Goal: Task Accomplishment & Management: Complete application form

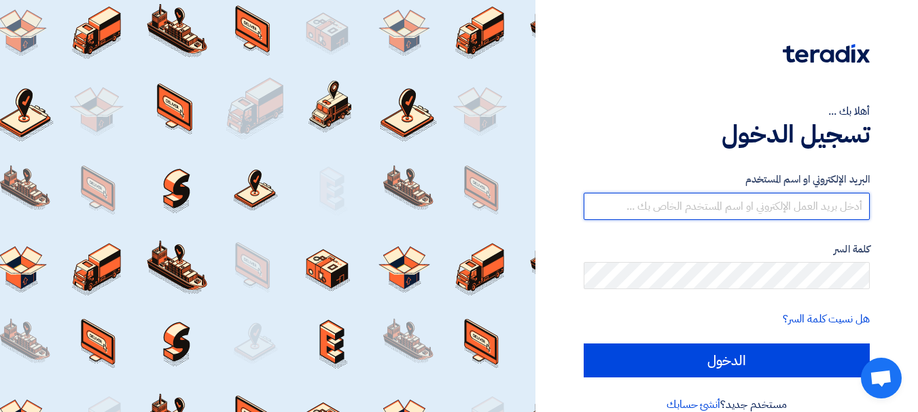
click at [698, 202] on input "text" at bounding box center [727, 206] width 286 height 27
type input "[EMAIL_ADDRESS][DOMAIN_NAME]"
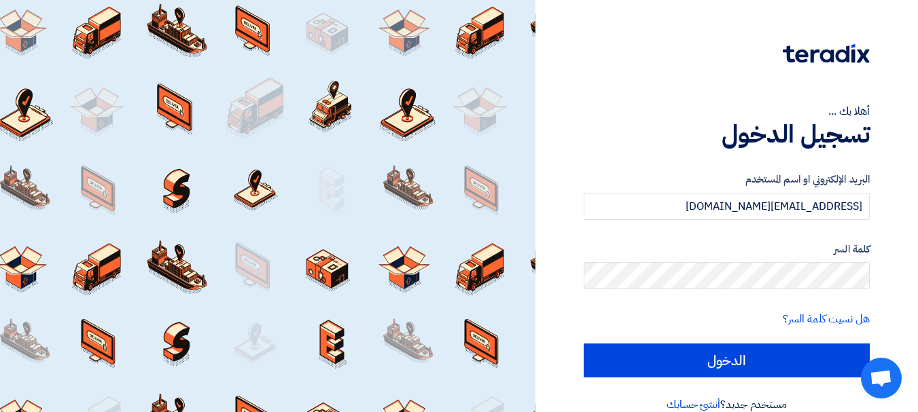
click at [725, 250] on label "كلمة السر" at bounding box center [727, 250] width 286 height 16
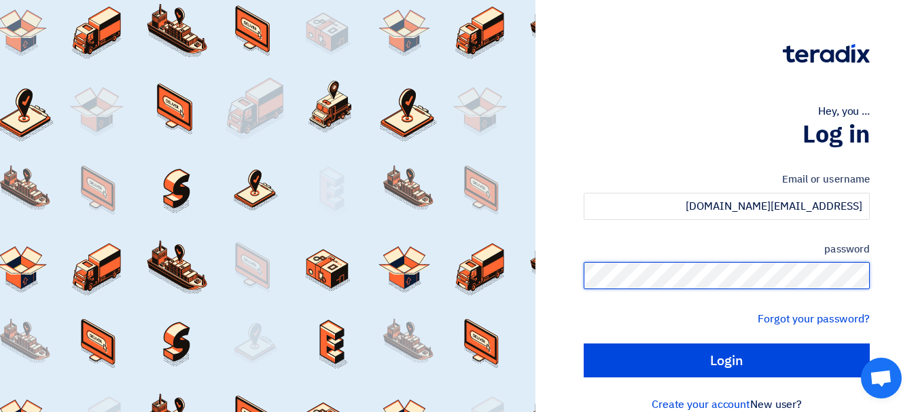
click at [584, 344] on input "Login" at bounding box center [727, 361] width 286 height 34
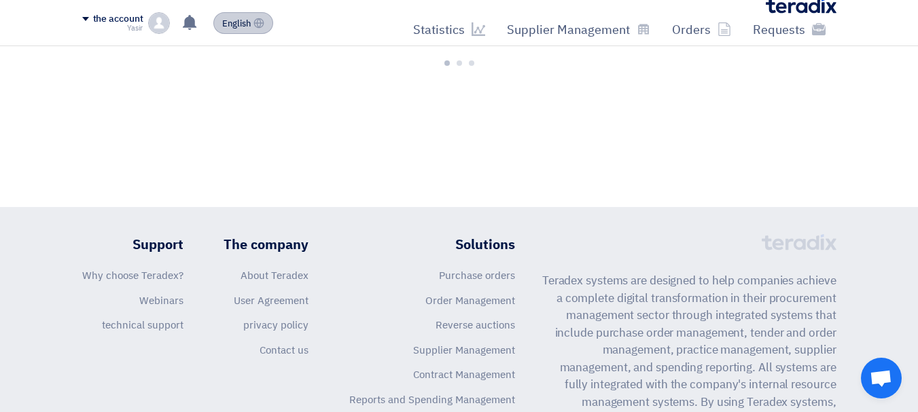
click at [236, 23] on font "English" at bounding box center [236, 23] width 29 height 13
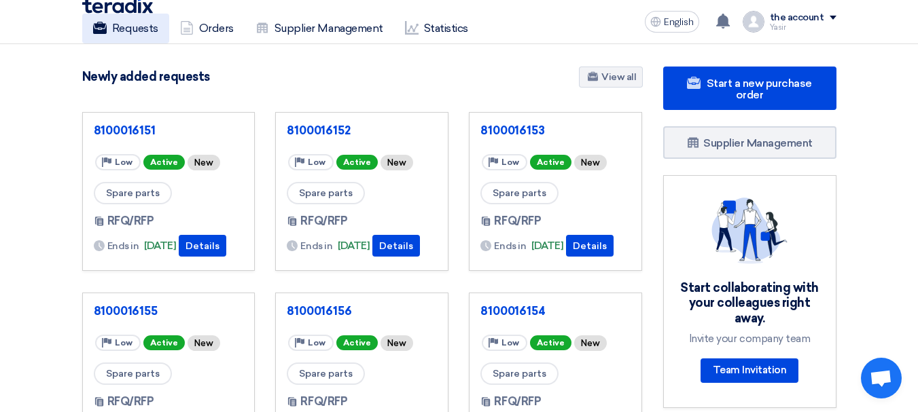
click at [147, 30] on font "Requests" at bounding box center [135, 28] width 46 height 13
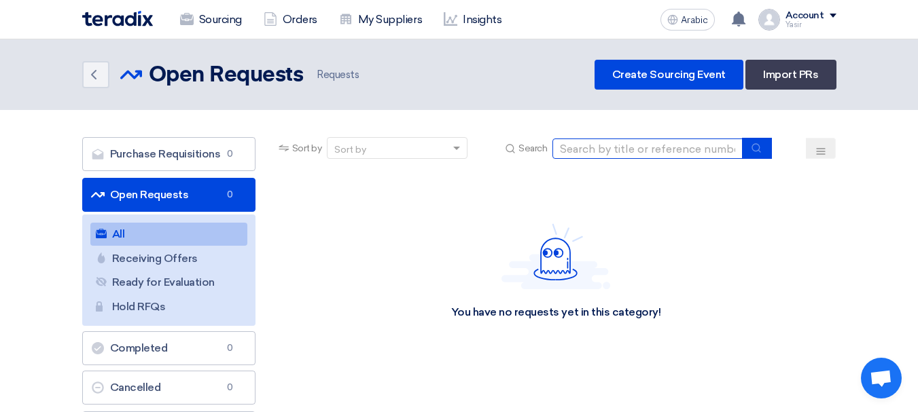
click at [653, 151] on input at bounding box center [647, 149] width 190 height 20
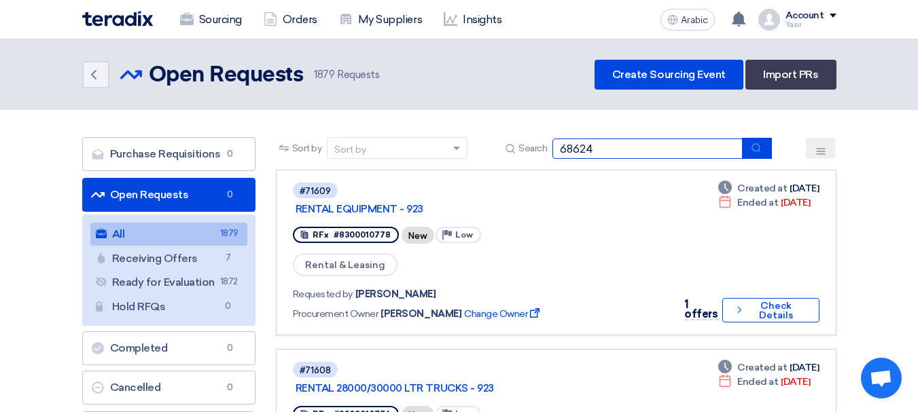
type input "68624"
click at [762, 150] on icon "submit" at bounding box center [756, 148] width 11 height 11
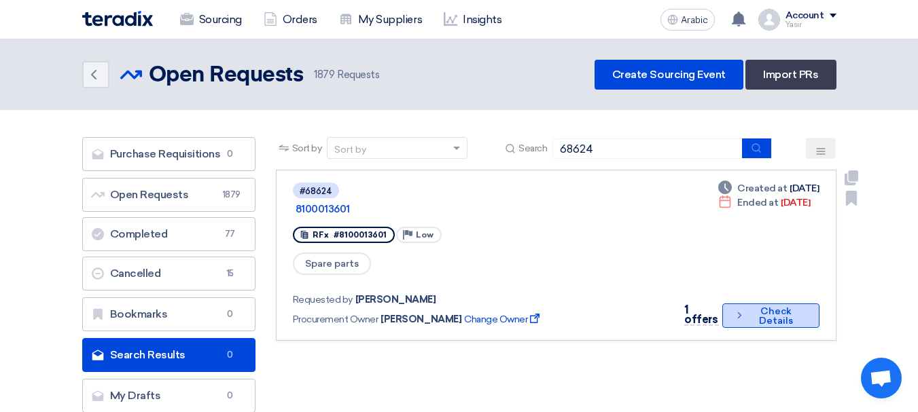
click at [764, 304] on button "Check details Check Details" at bounding box center [770, 316] width 97 height 24
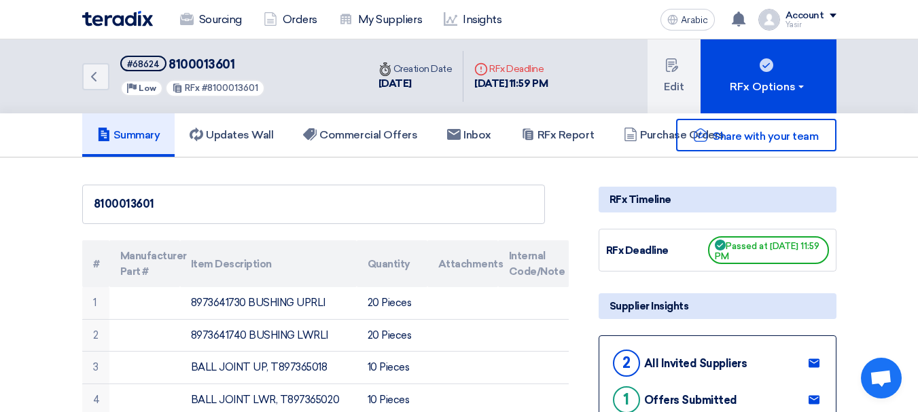
click at [205, 73] on h5 "#68624 8100013601" at bounding box center [192, 64] width 145 height 17
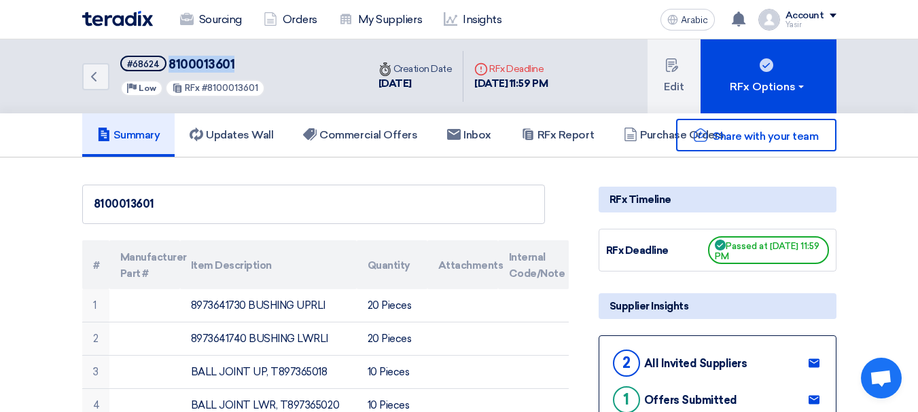
click at [205, 73] on h5 "#68624 8100013601" at bounding box center [192, 64] width 145 height 17
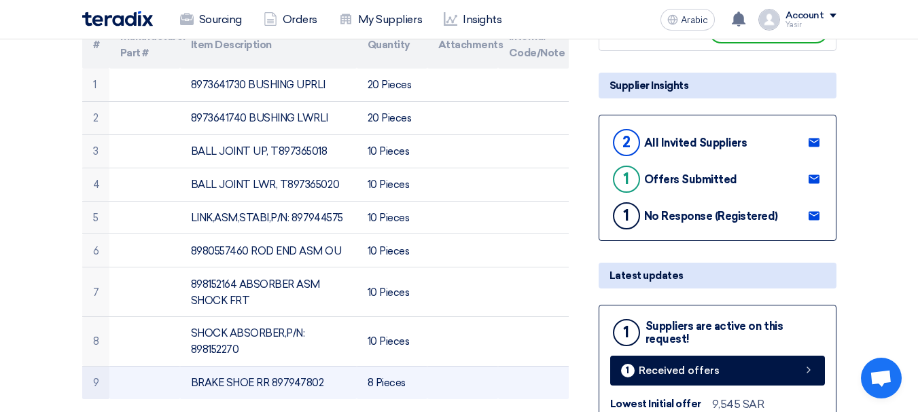
scroll to position [272, 0]
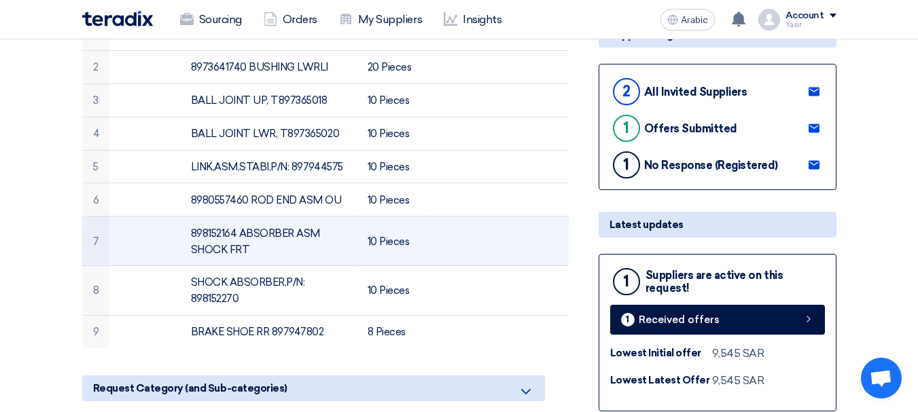
click at [215, 234] on font "898152164 ABSORBER ASM SHOCK FRT" at bounding box center [255, 242] width 129 height 29
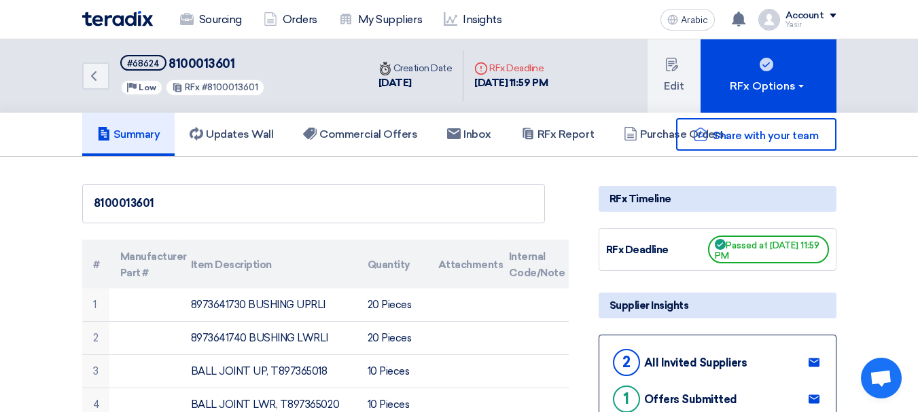
scroll to position [0, 0]
click at [109, 89] on link "Back" at bounding box center [95, 76] width 27 height 27
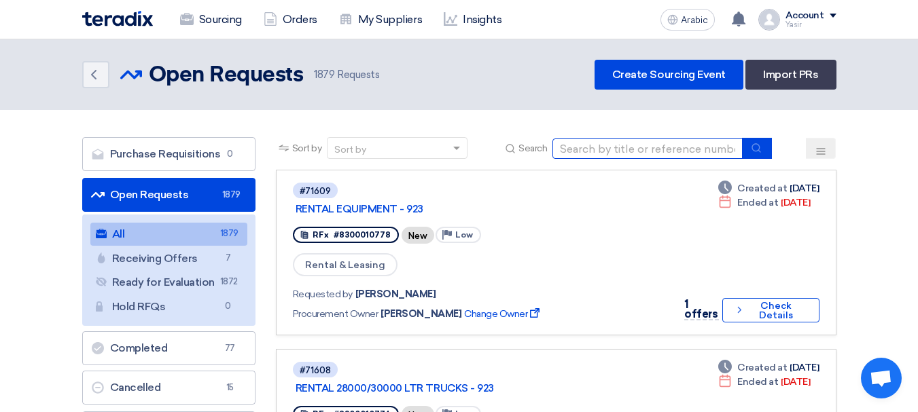
click at [615, 154] on input at bounding box center [647, 149] width 190 height 20
paste input "8100016162"
type input "8100016162"
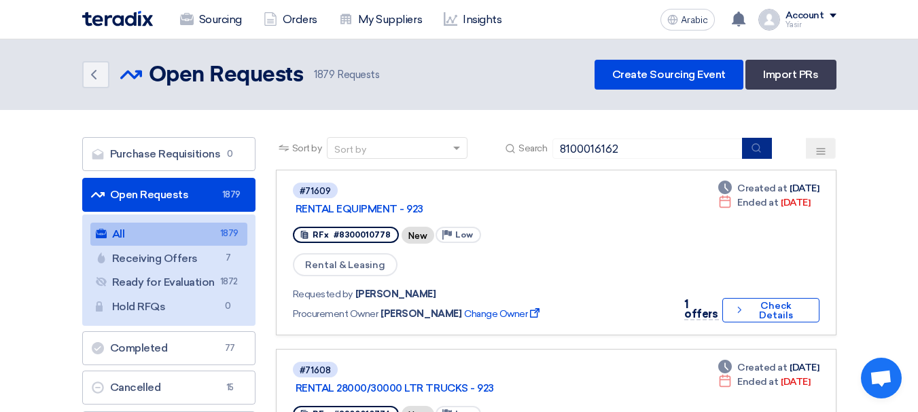
click at [759, 153] on icon "submit" at bounding box center [756, 148] width 11 height 11
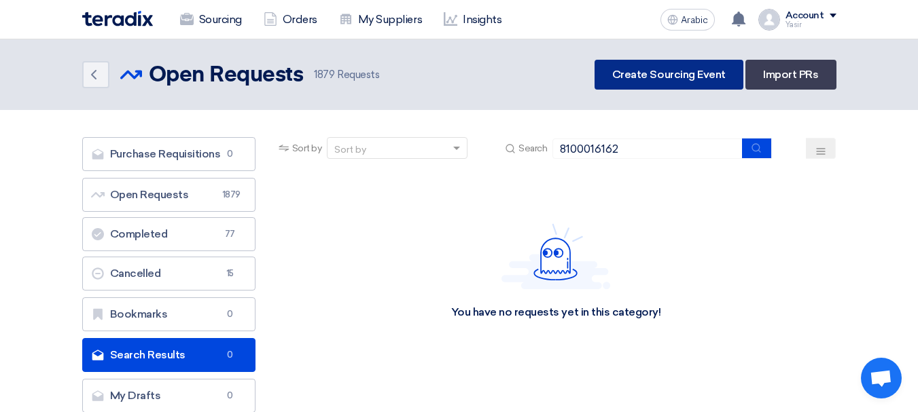
click at [614, 79] on link "Create Sourcing Event" at bounding box center [668, 75] width 149 height 30
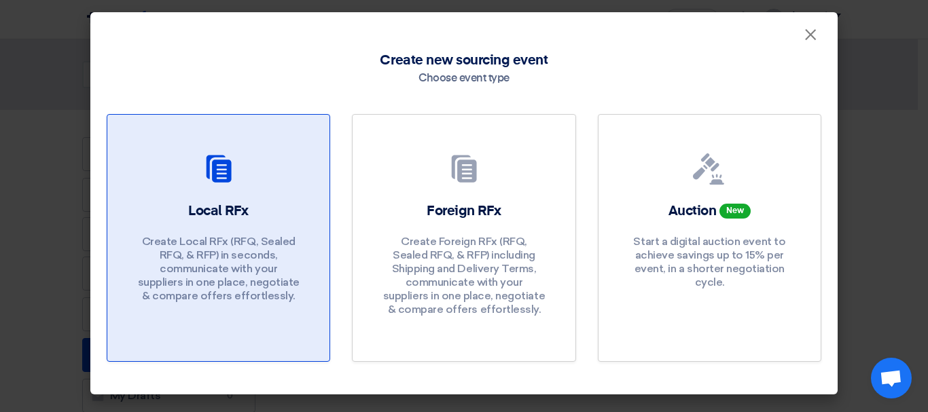
click at [202, 180] on icon at bounding box center [218, 169] width 33 height 33
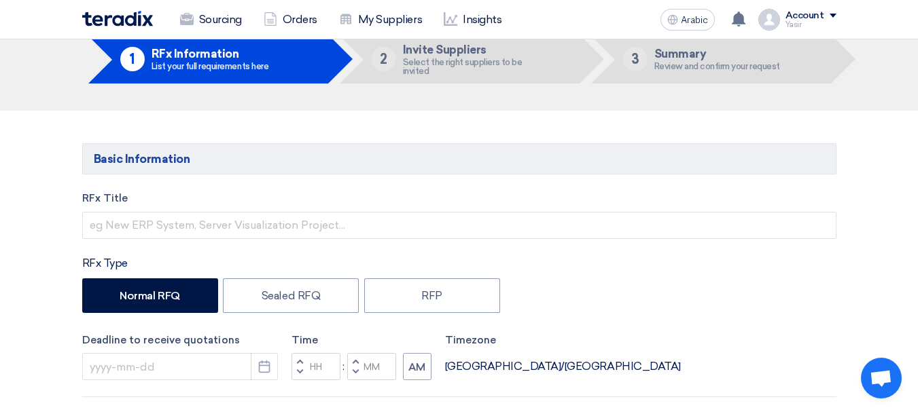
scroll to position [136, 0]
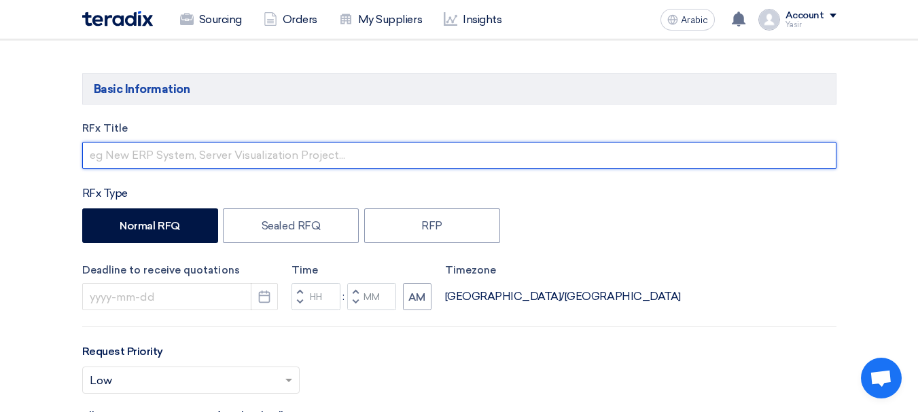
click at [193, 146] on input "text" at bounding box center [459, 155] width 754 height 27
paste input "8100016162"
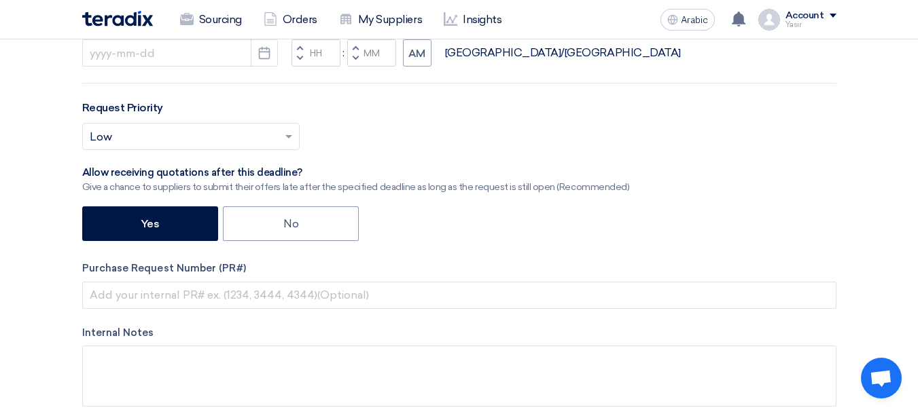
scroll to position [408, 0]
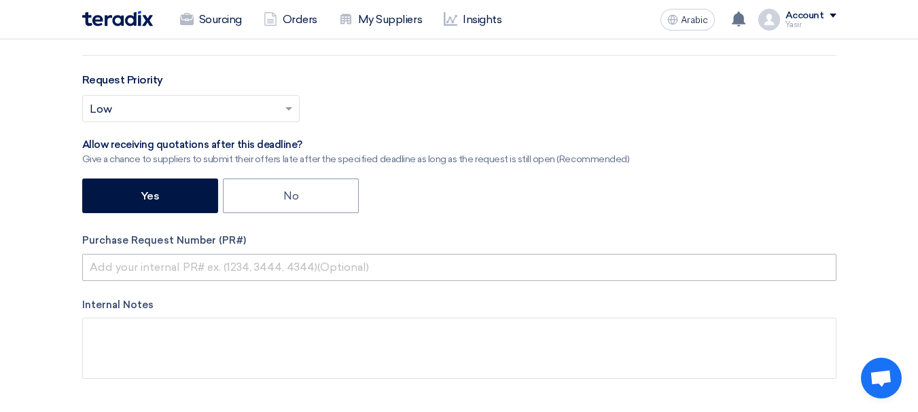
type input "8100016162"
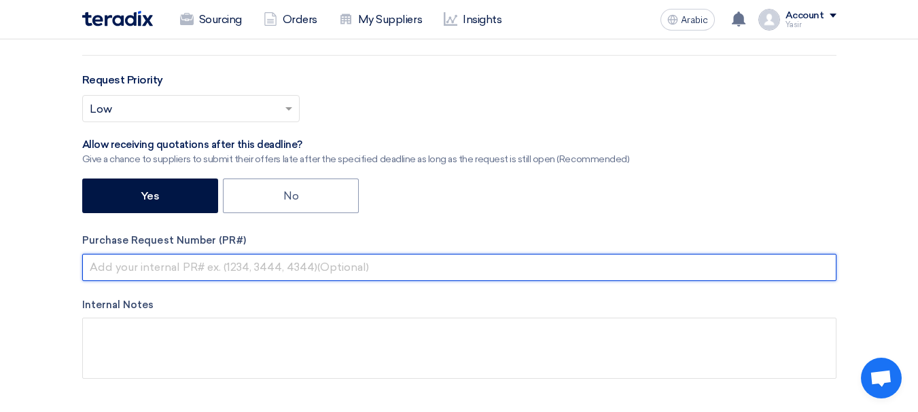
click at [228, 259] on input "text" at bounding box center [459, 267] width 754 height 27
paste input "8100016162"
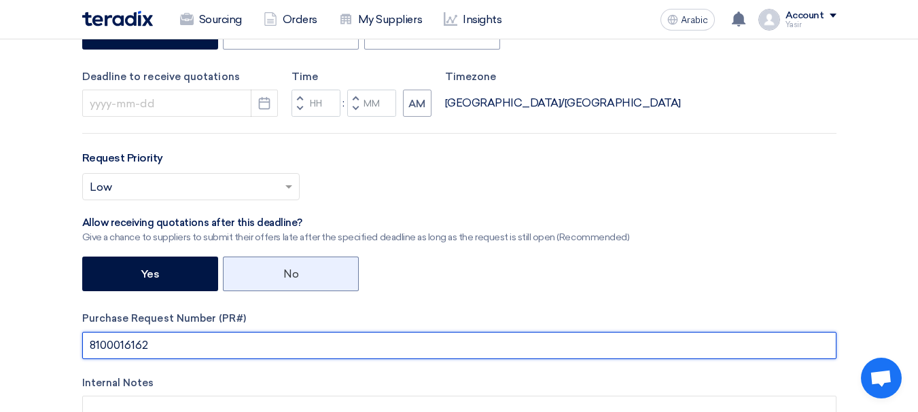
scroll to position [272, 0]
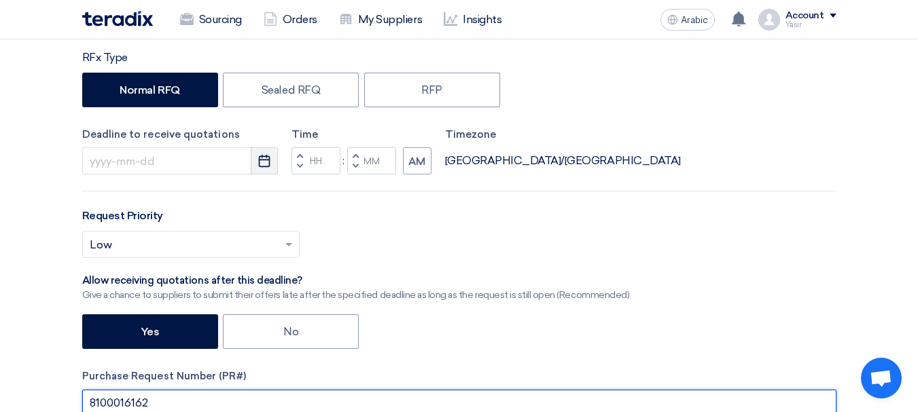
type input "8100016162"
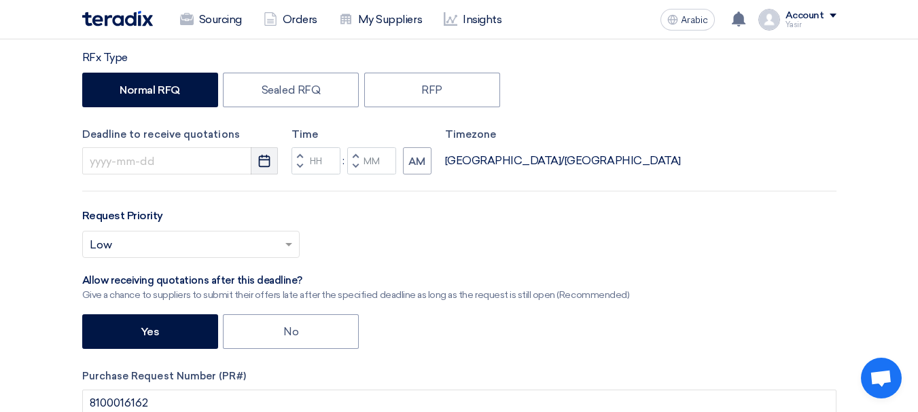
click at [259, 168] on icon "Pick a date" at bounding box center [264, 161] width 14 height 14
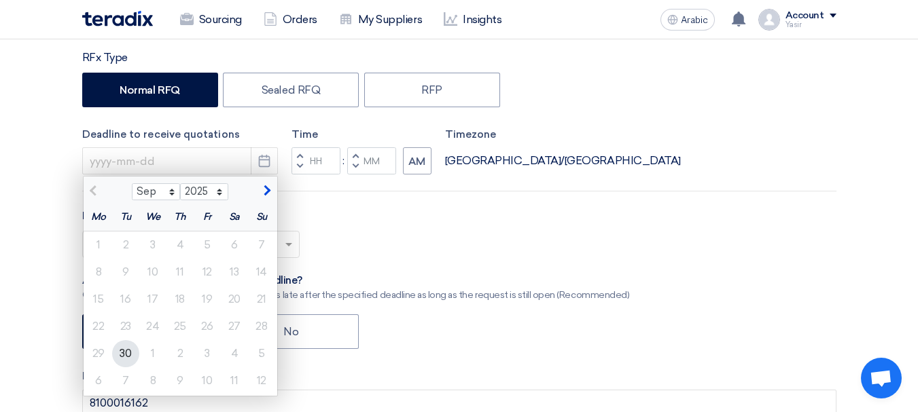
click at [127, 355] on font "30" at bounding box center [126, 353] width 12 height 13
type input "9/30/2025"
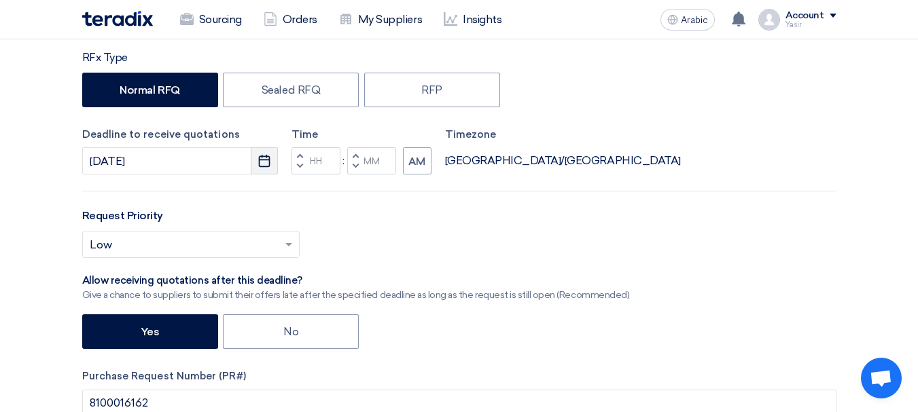
click at [266, 162] on icon "Pick a date" at bounding box center [264, 161] width 14 height 14
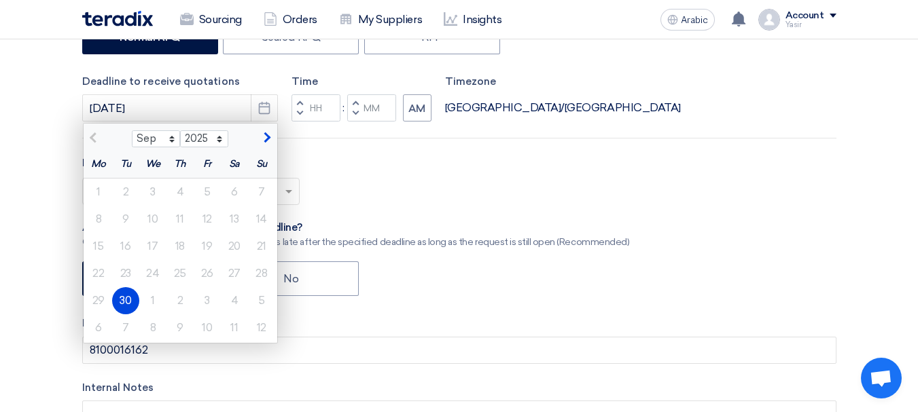
scroll to position [340, 0]
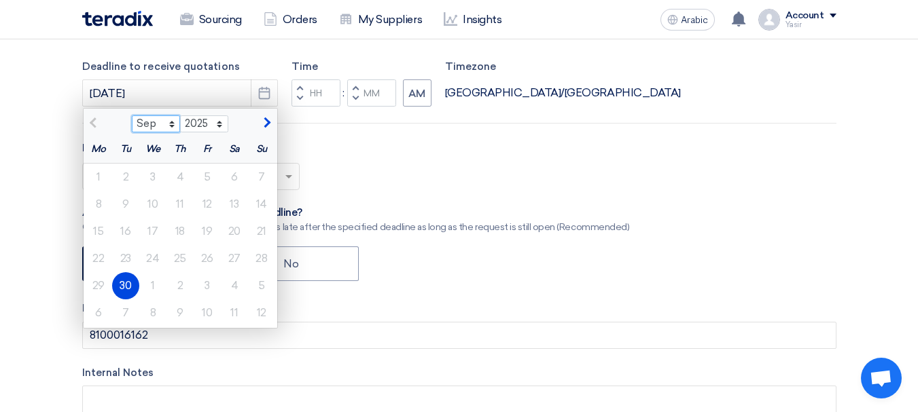
click at [173, 128] on select "Sep Oct Nov Dec" at bounding box center [156, 124] width 48 height 18
select select "10"
click at [132, 115] on select "Sep Oct Nov Dec" at bounding box center [156, 124] width 48 height 18
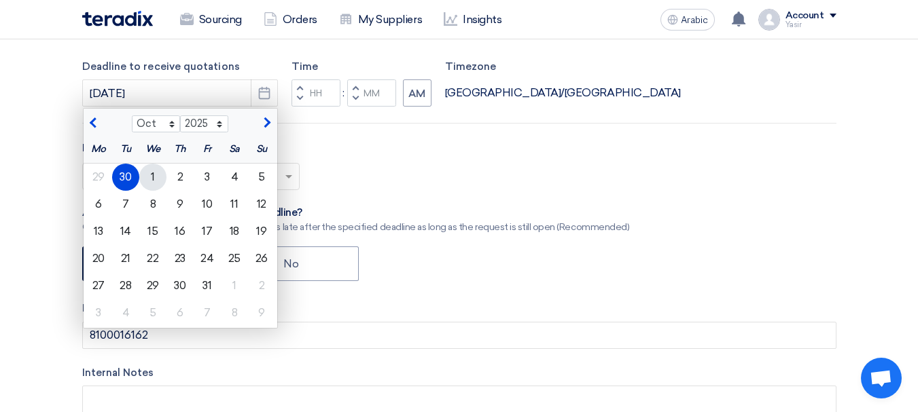
click at [150, 175] on div "1" at bounding box center [152, 177] width 27 height 27
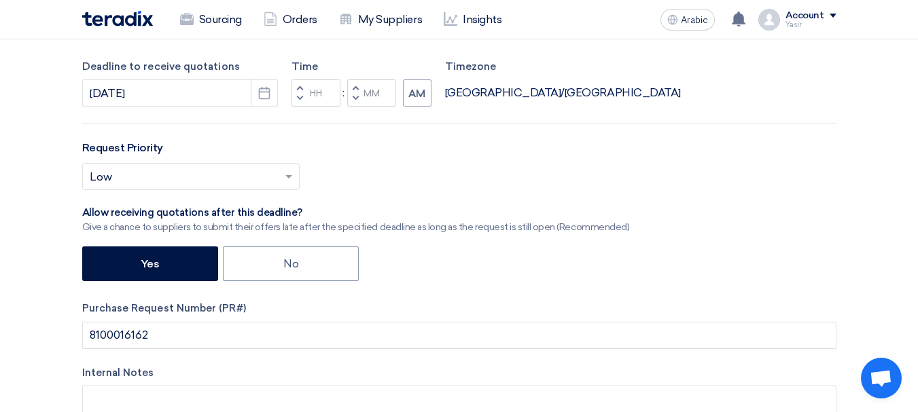
type input "10/1/2025"
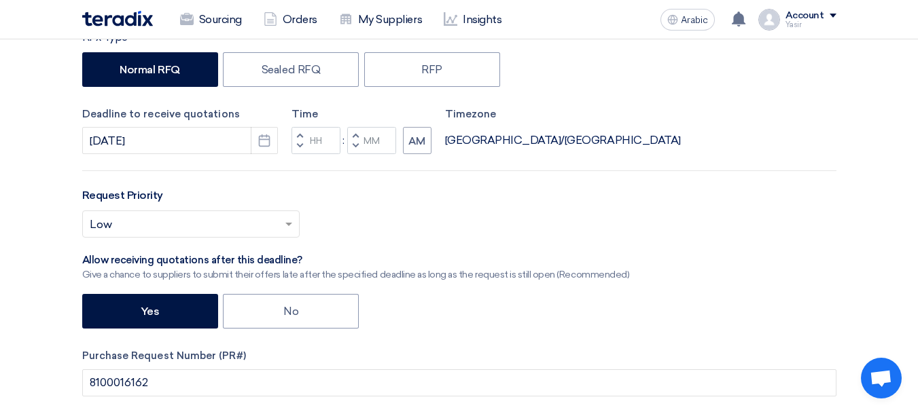
scroll to position [272, 0]
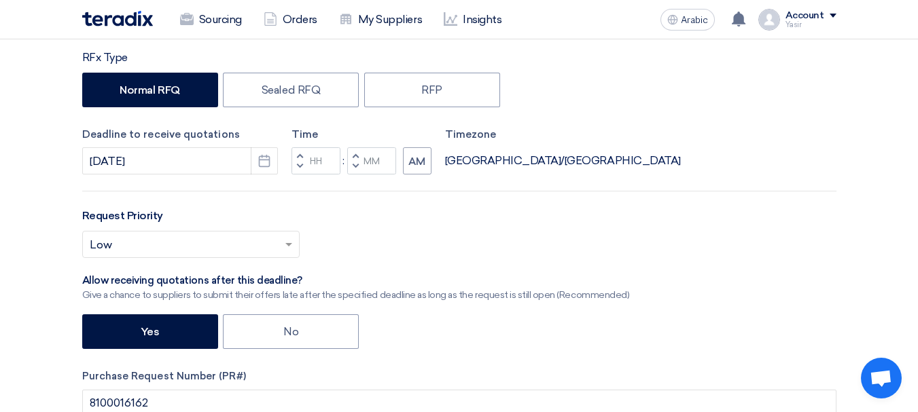
click at [300, 162] on span "button" at bounding box center [299, 166] width 5 height 8
type input "11"
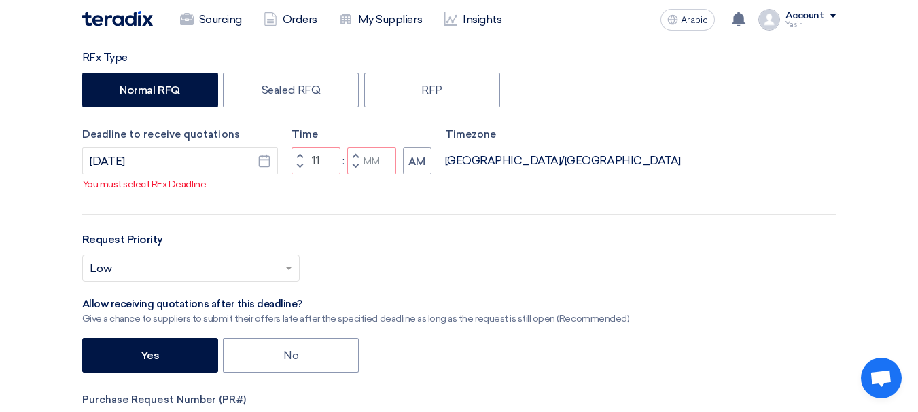
click at [348, 164] on button "Increment minutes" at bounding box center [355, 155] width 16 height 17
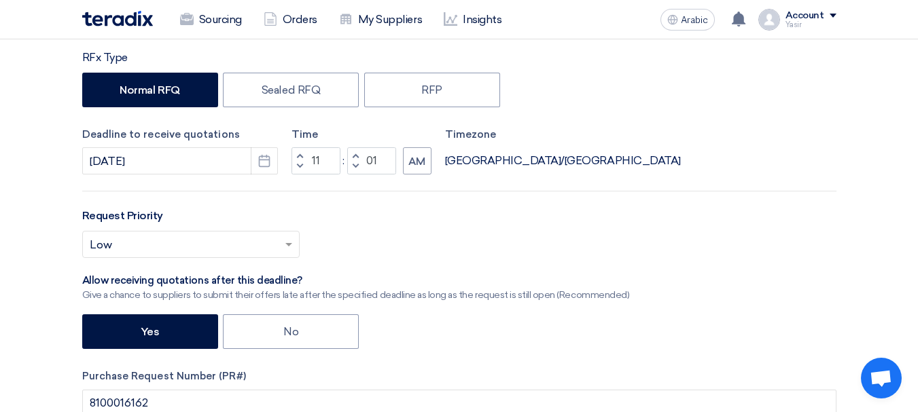
click at [352, 160] on button "Decrement minutes" at bounding box center [355, 166] width 16 height 17
click at [353, 157] on span "button" at bounding box center [355, 155] width 5 height 8
click at [353, 166] on span "button" at bounding box center [355, 166] width 5 height 8
type input "00"
click at [353, 166] on span "button" at bounding box center [355, 166] width 5 height 8
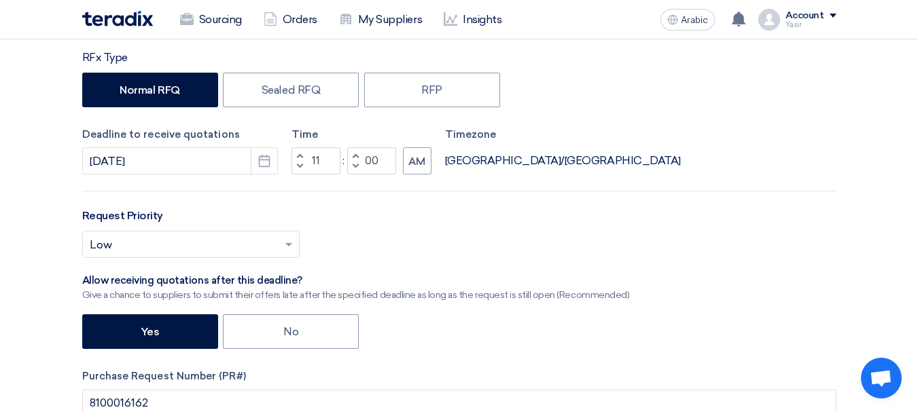
type input "10"
type input "59"
click at [295, 156] on button "Increment hours" at bounding box center [299, 155] width 16 height 17
type input "11"
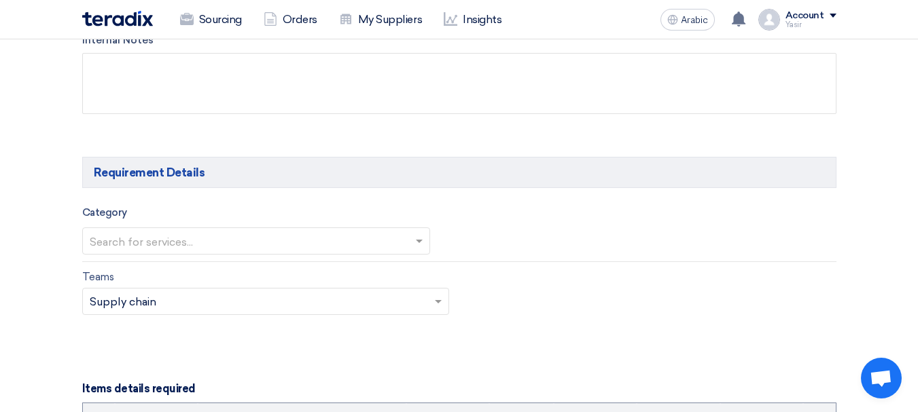
scroll to position [747, 0]
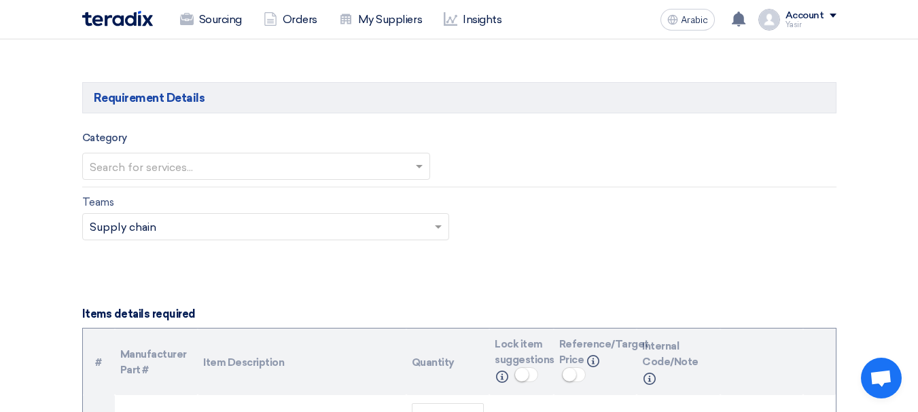
click at [203, 161] on input "text" at bounding box center [249, 167] width 319 height 22
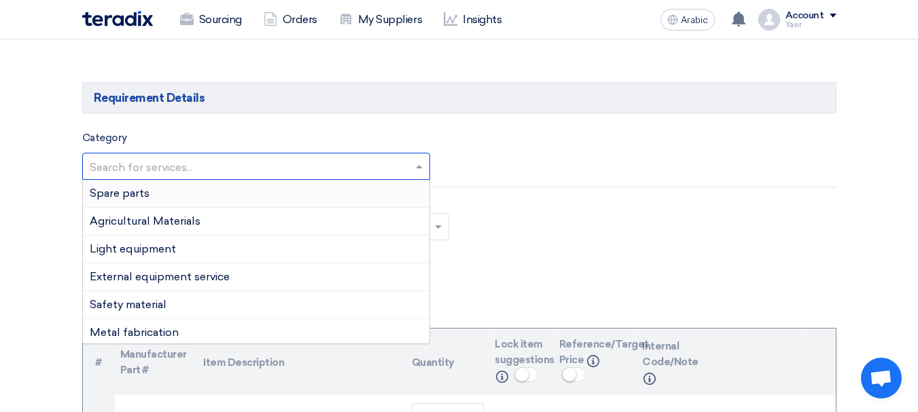
click at [165, 192] on div "Spare parts" at bounding box center [256, 194] width 346 height 28
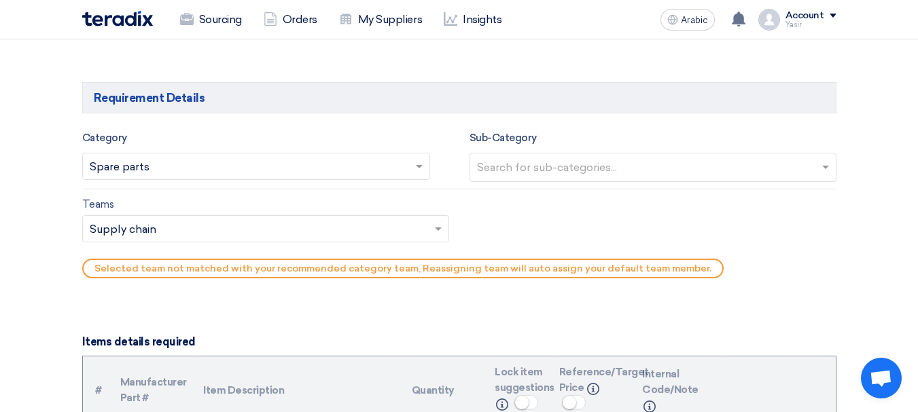
click at [637, 171] on input "text" at bounding box center [654, 169] width 355 height 22
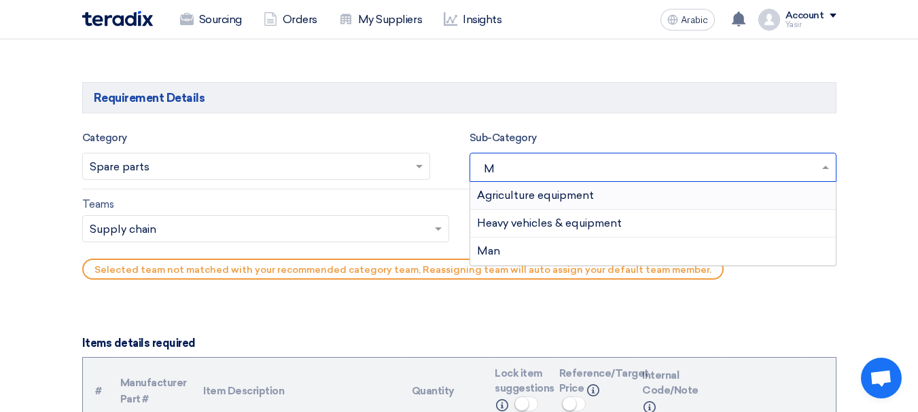
type input "MA"
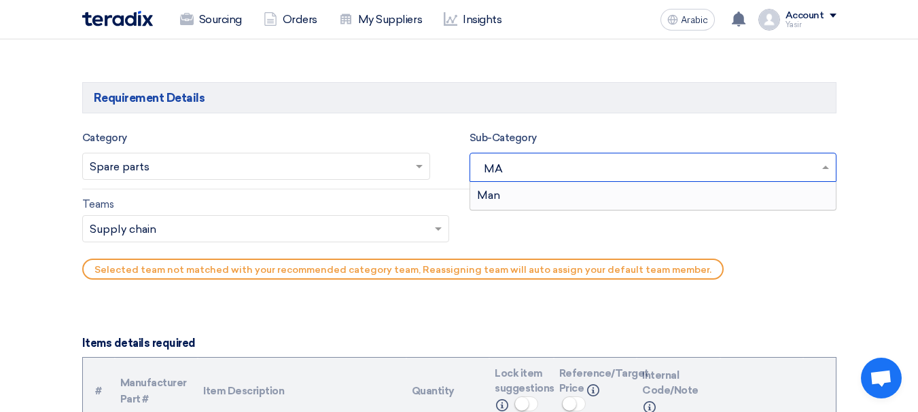
click at [533, 195] on div "Man" at bounding box center [652, 195] width 365 height 27
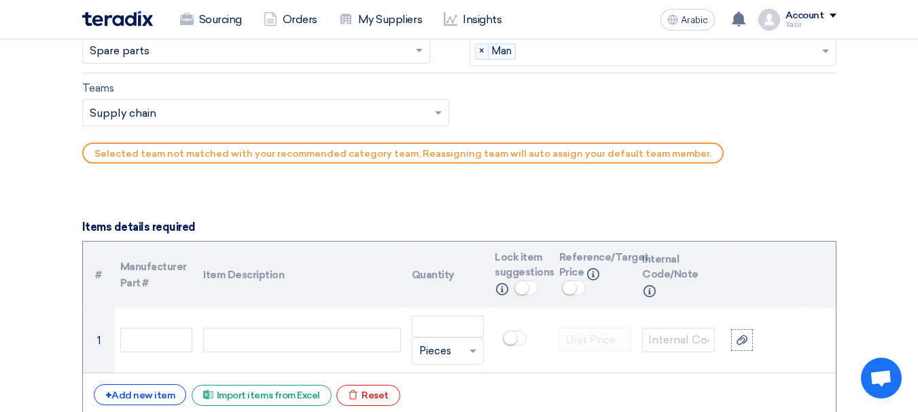
scroll to position [815, 0]
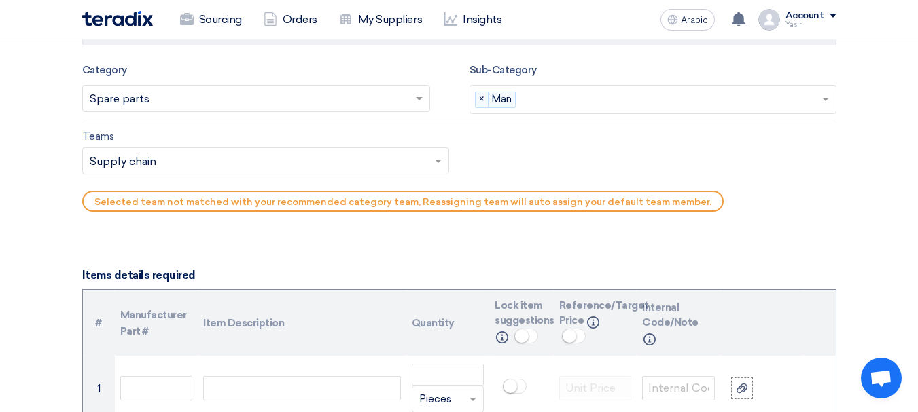
click at [209, 165] on input "text" at bounding box center [259, 162] width 338 height 22
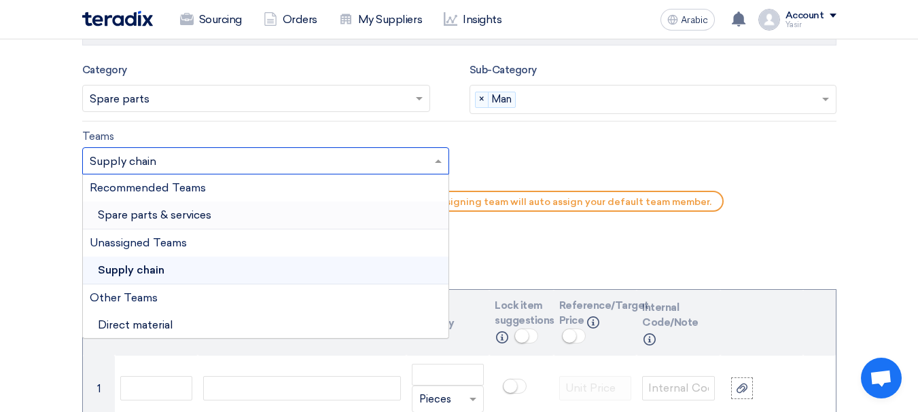
click at [137, 209] on font "Spare parts & services" at bounding box center [154, 215] width 113 height 13
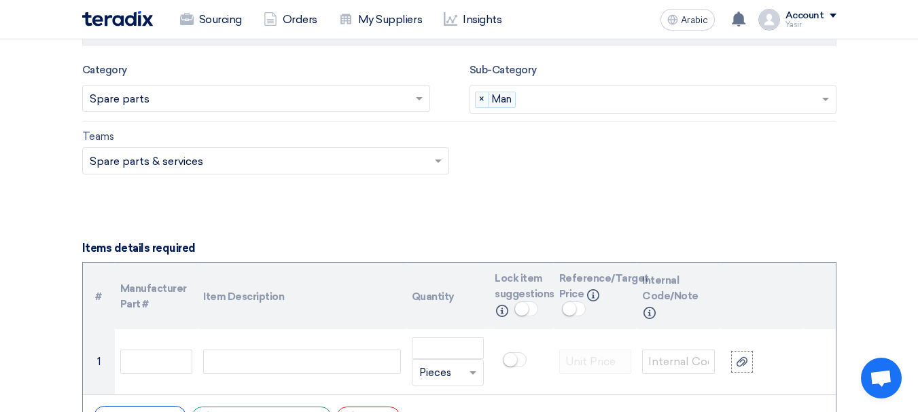
scroll to position [951, 0]
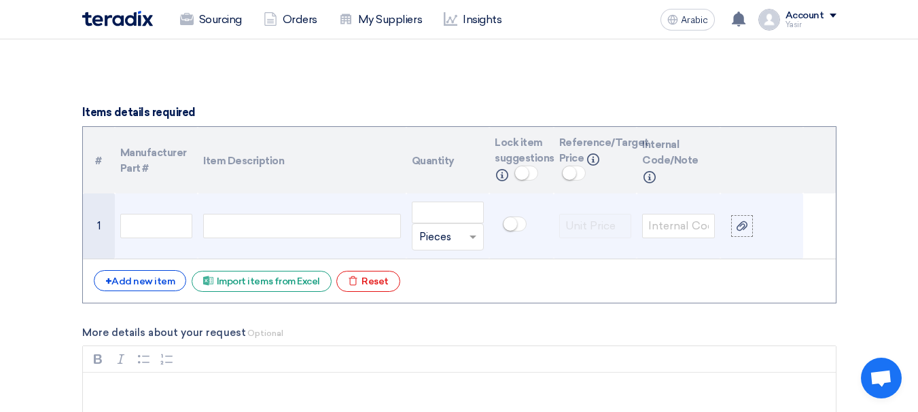
click at [318, 222] on div at bounding box center [301, 226] width 197 height 24
paste div
click at [156, 230] on input "text" at bounding box center [156, 226] width 73 height 24
paste input "392 PULLEY"
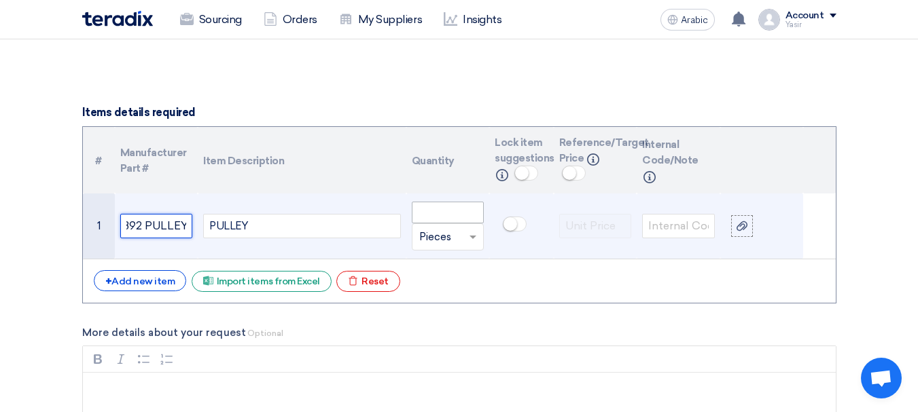
type input "392 PULLEY"
click at [461, 217] on input "number" at bounding box center [448, 213] width 73 height 22
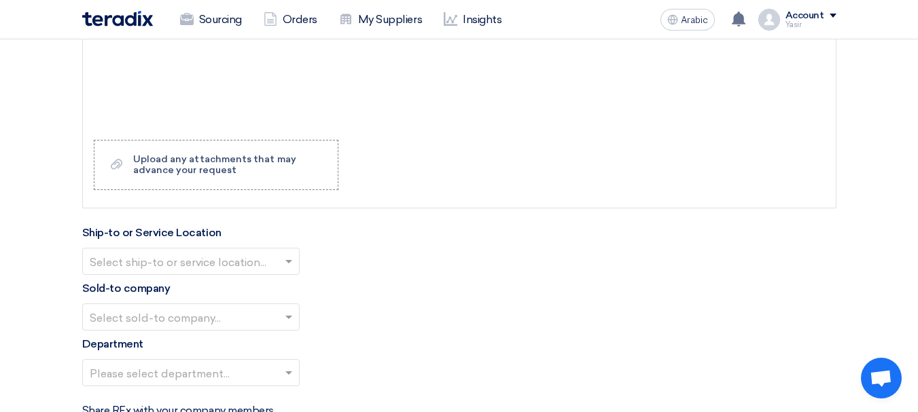
scroll to position [1359, 0]
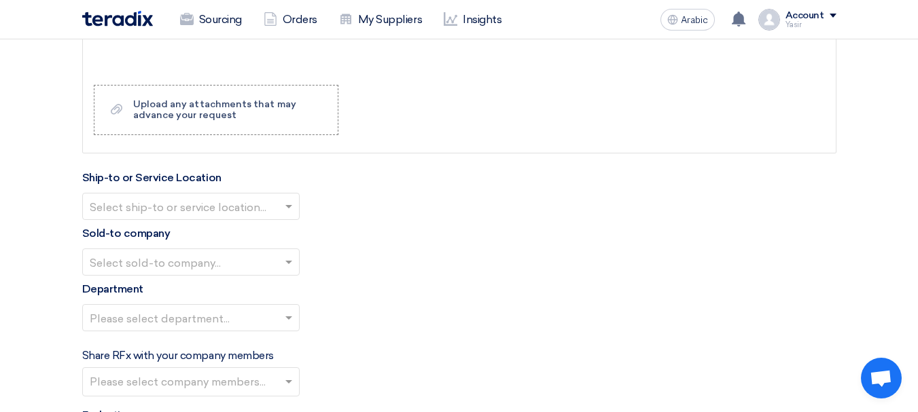
click at [175, 208] on input "text" at bounding box center [184, 207] width 189 height 22
type input "1"
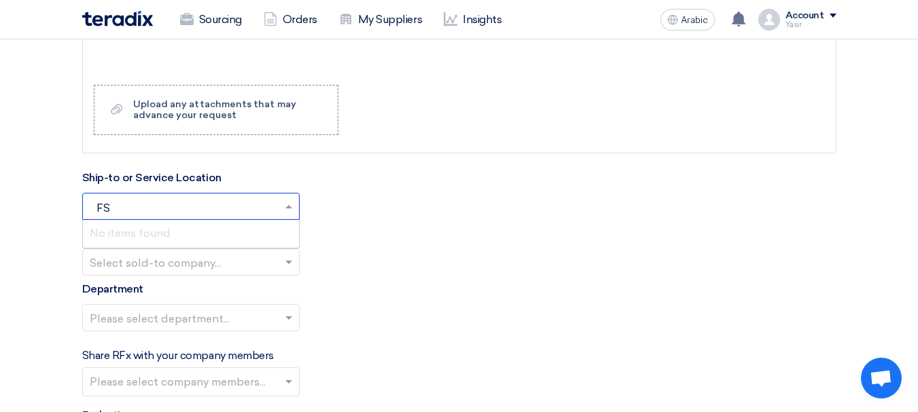
type input "F"
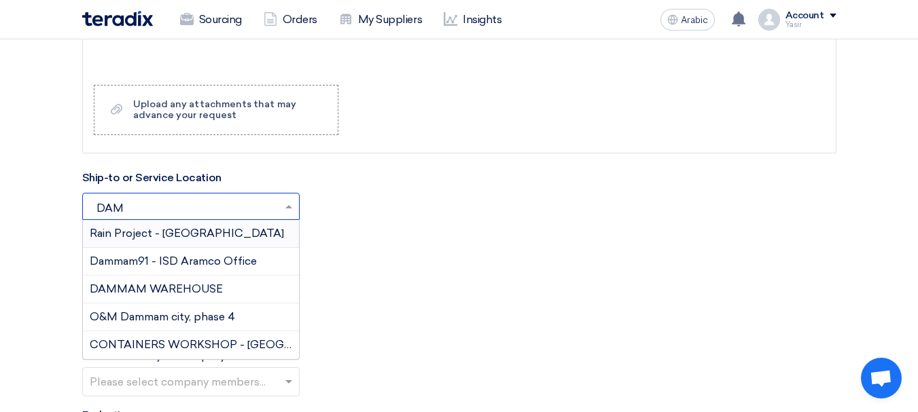
type input "DAMM"
click at [126, 288] on font "DAMMAM WAREHOUSE" at bounding box center [156, 289] width 133 height 13
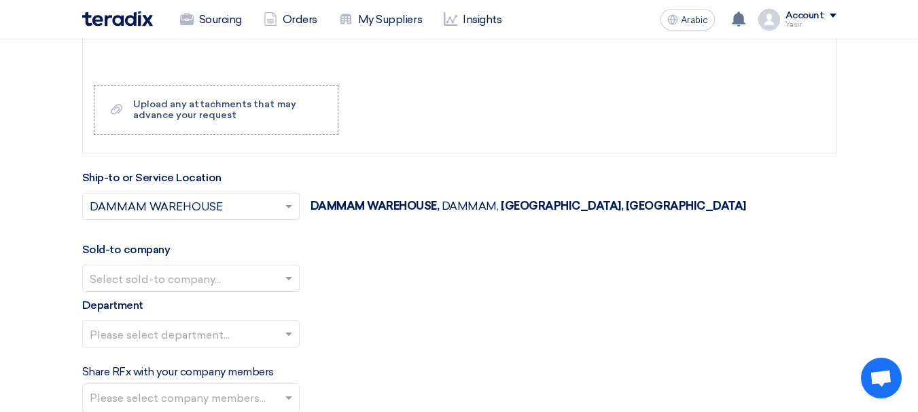
click at [200, 276] on input "text" at bounding box center [184, 279] width 189 height 22
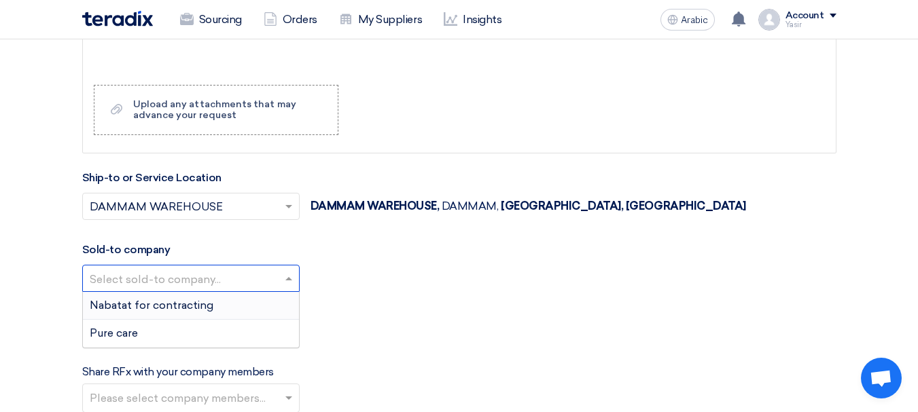
click at [175, 306] on font "Nabatat for contracting" at bounding box center [152, 305] width 124 height 13
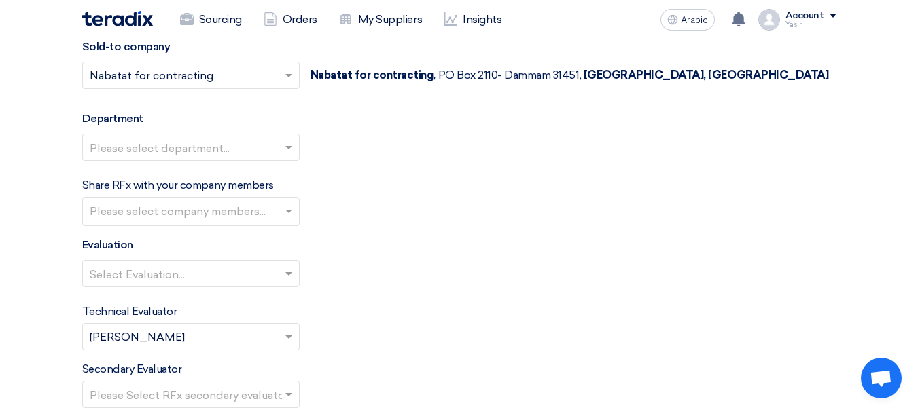
scroll to position [1562, 0]
click at [190, 141] on input "text" at bounding box center [184, 148] width 189 height 22
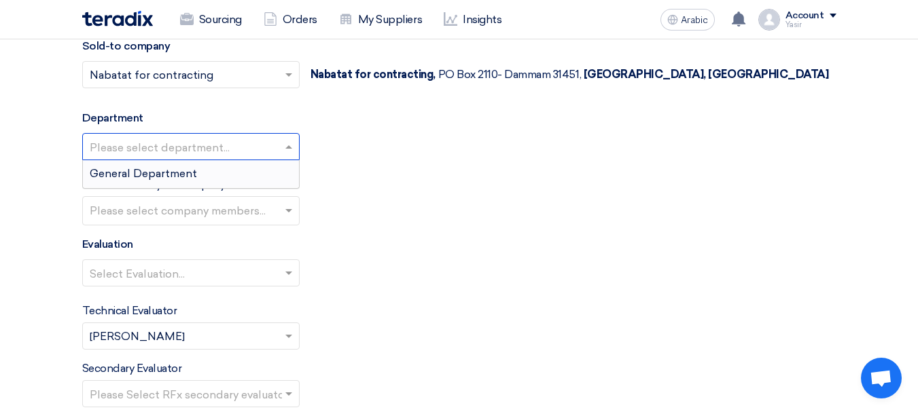
click at [177, 171] on font "General Department" at bounding box center [143, 173] width 107 height 13
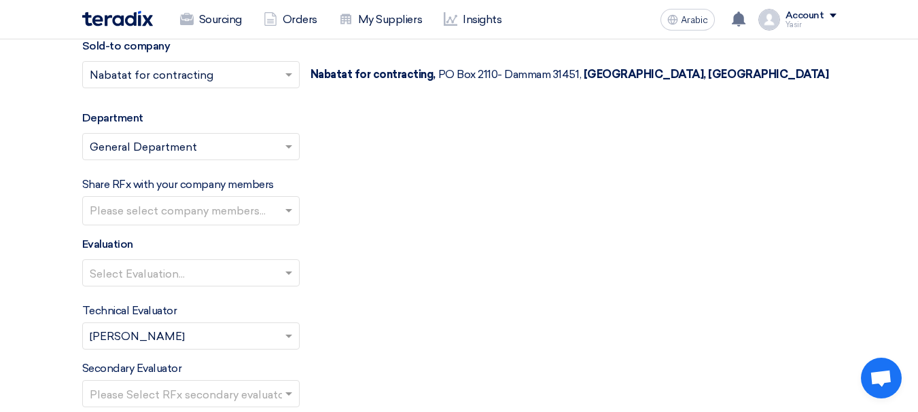
click at [211, 210] on input "text" at bounding box center [193, 212] width 206 height 22
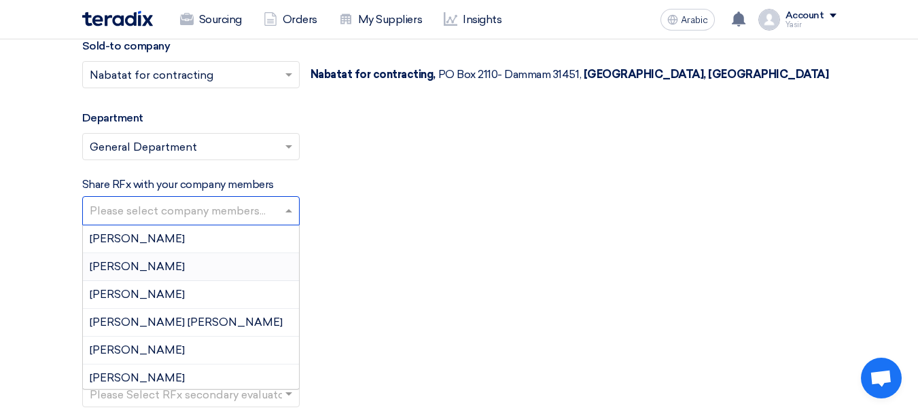
type input "Y"
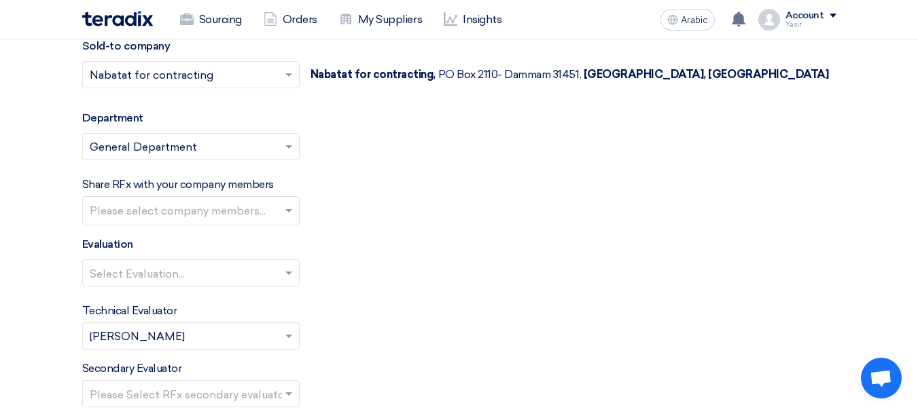
click at [687, 280] on div "Select Evaluation..." at bounding box center [459, 279] width 754 height 38
click at [154, 276] on input "text" at bounding box center [184, 274] width 189 height 22
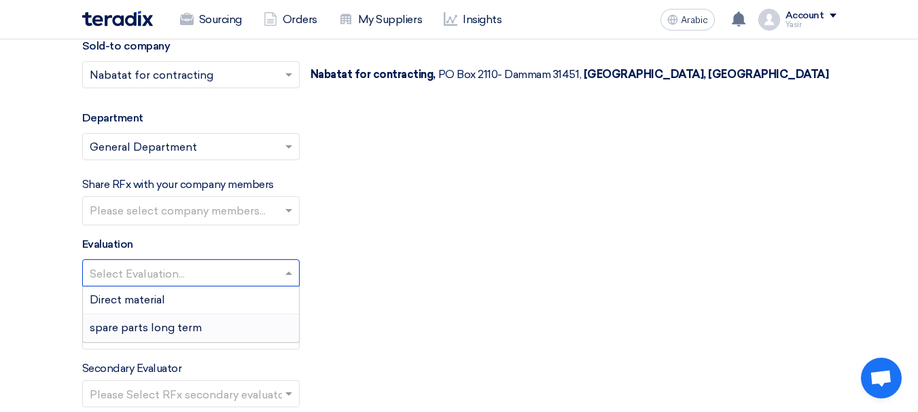
click at [149, 331] on font "spare parts long term" at bounding box center [146, 327] width 112 height 13
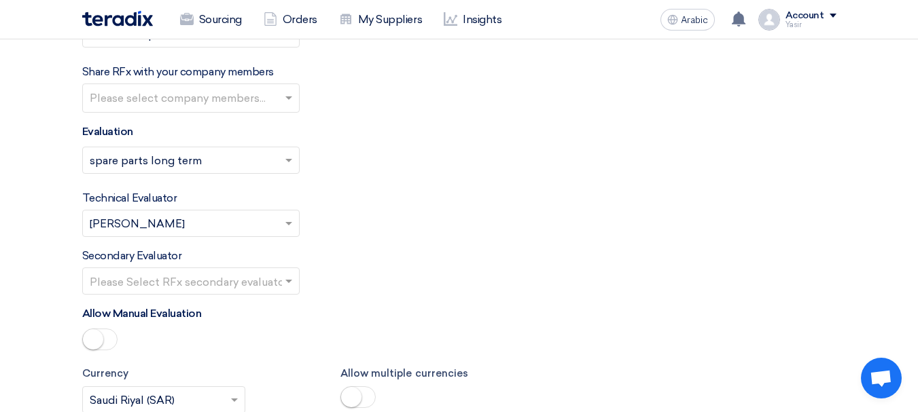
scroll to position [1698, 0]
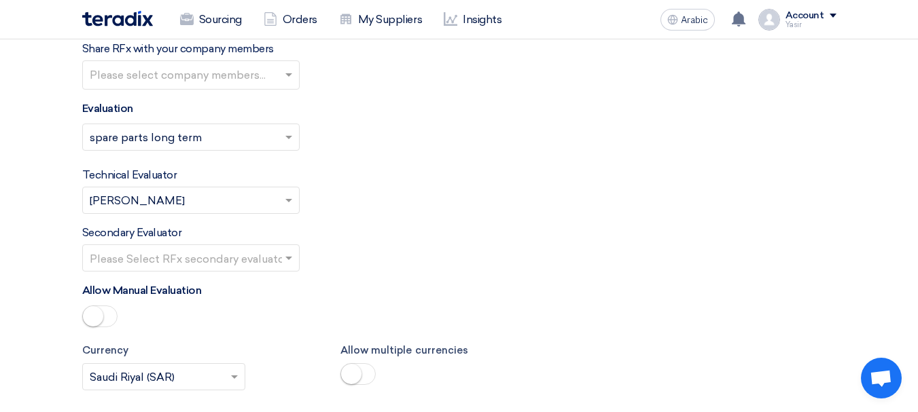
click at [221, 257] on input "text" at bounding box center [184, 259] width 189 height 22
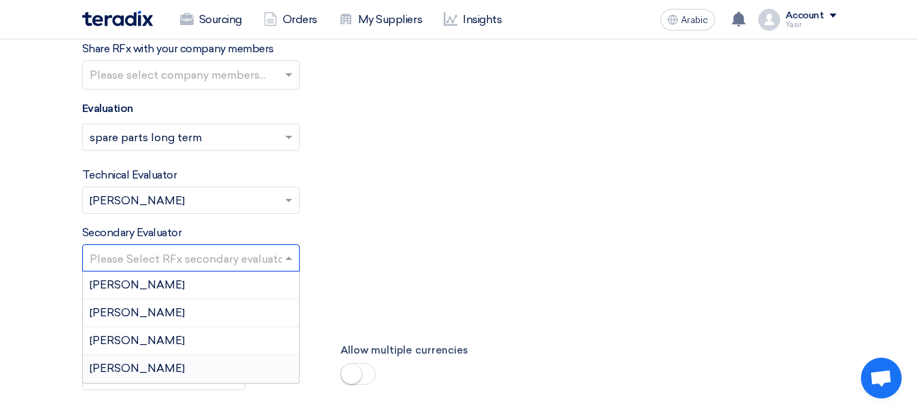
click at [128, 368] on font "[PERSON_NAME]" at bounding box center [137, 368] width 95 height 13
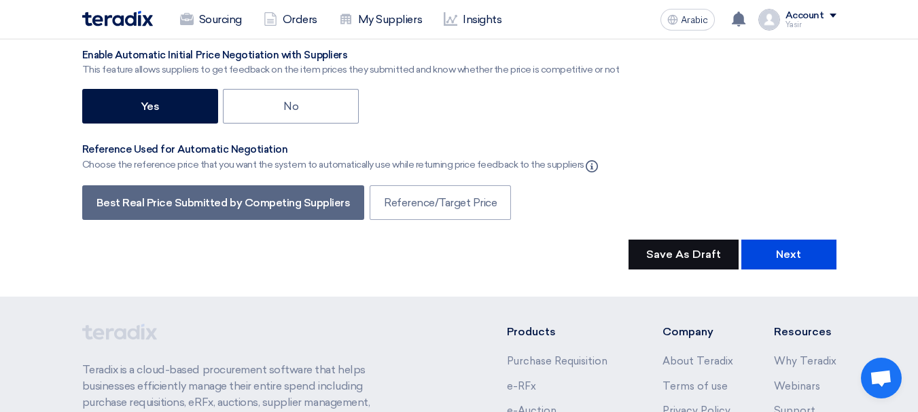
scroll to position [2310, 0]
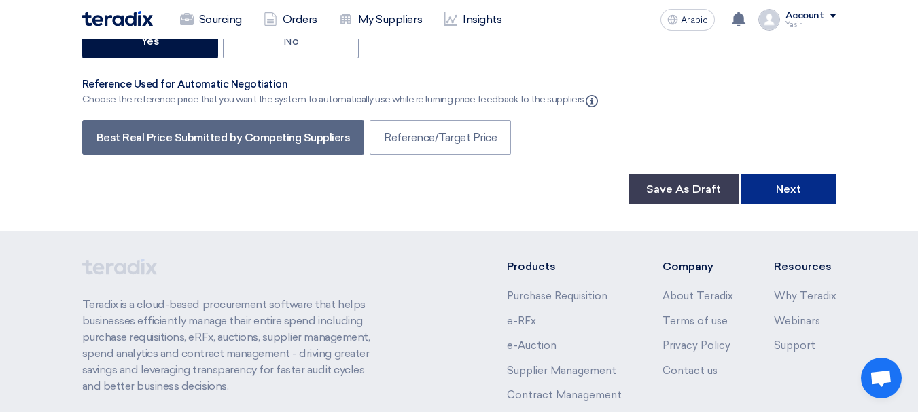
click at [785, 186] on font "Next" at bounding box center [788, 189] width 25 height 13
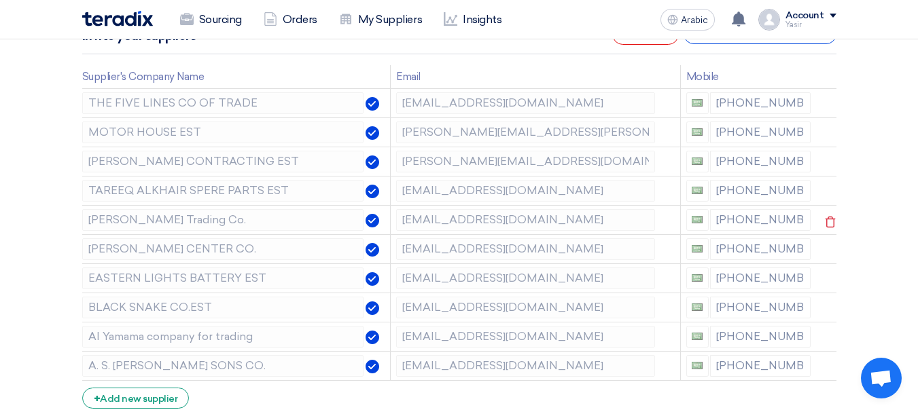
scroll to position [204, 0]
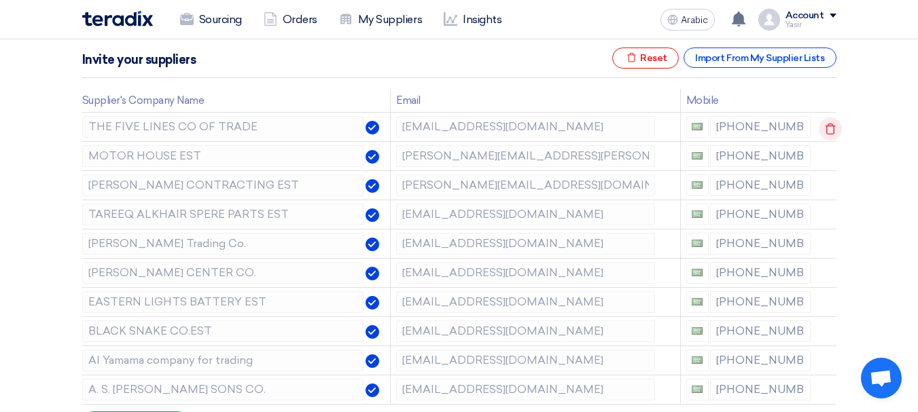
click at [828, 123] on icon at bounding box center [830, 129] width 23 height 23
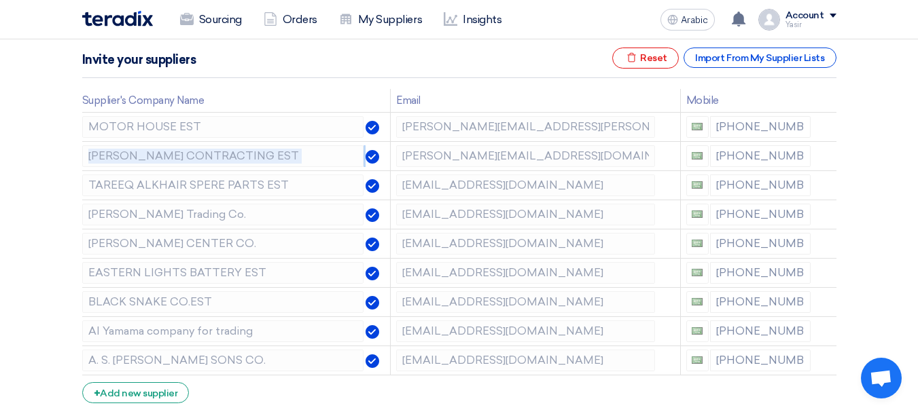
click at [0, 0] on icon at bounding box center [0, 0] width 0 height 0
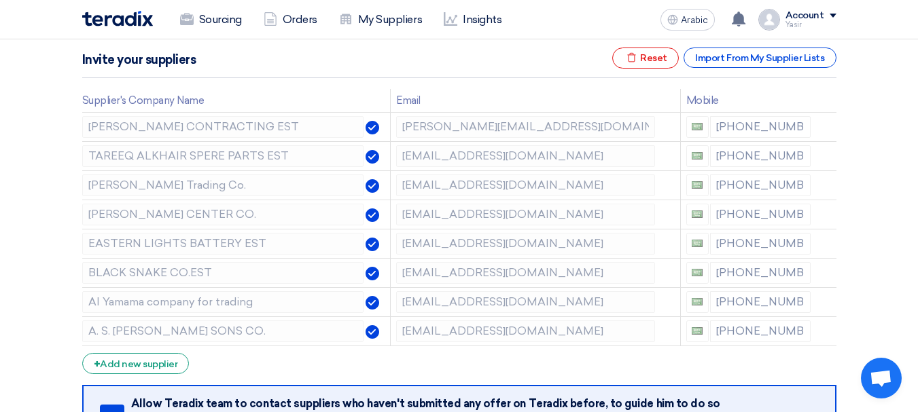
click at [0, 0] on icon at bounding box center [0, 0] width 0 height 0
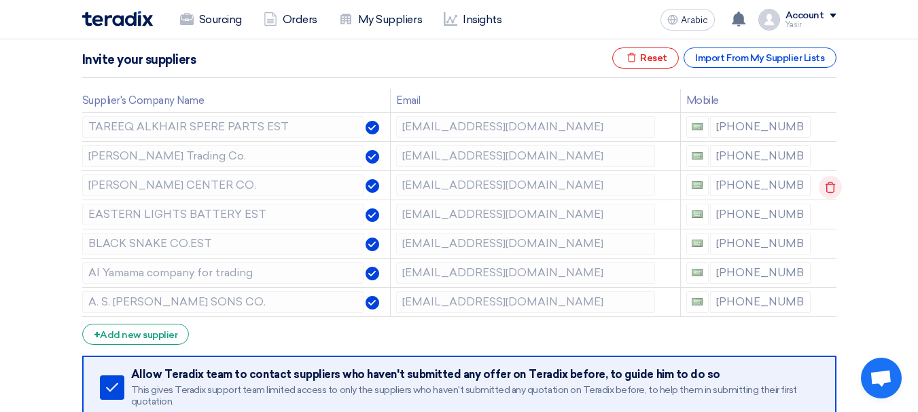
click at [828, 185] on icon at bounding box center [830, 187] width 23 height 23
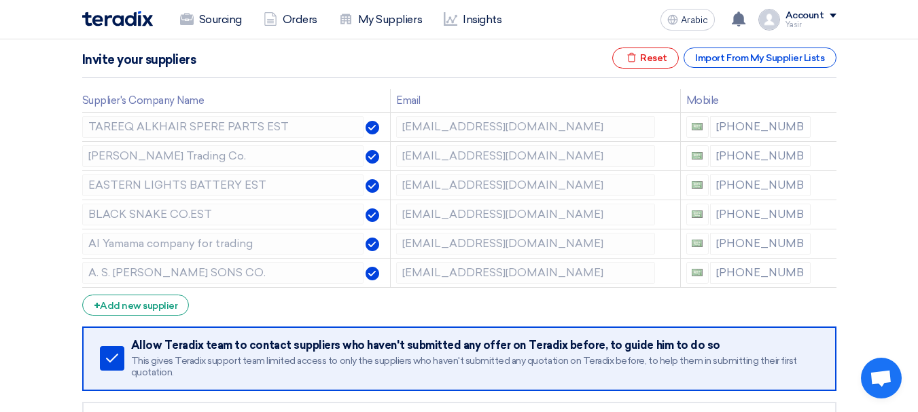
click at [0, 0] on icon at bounding box center [0, 0] width 0 height 0
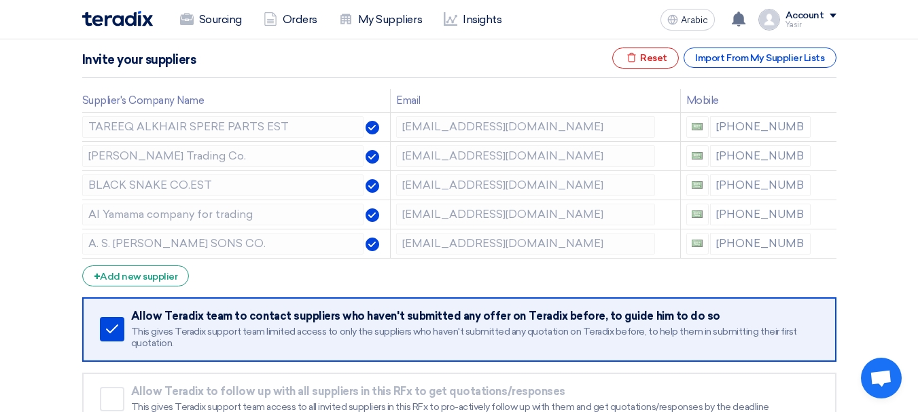
click at [0, 0] on icon at bounding box center [0, 0] width 0 height 0
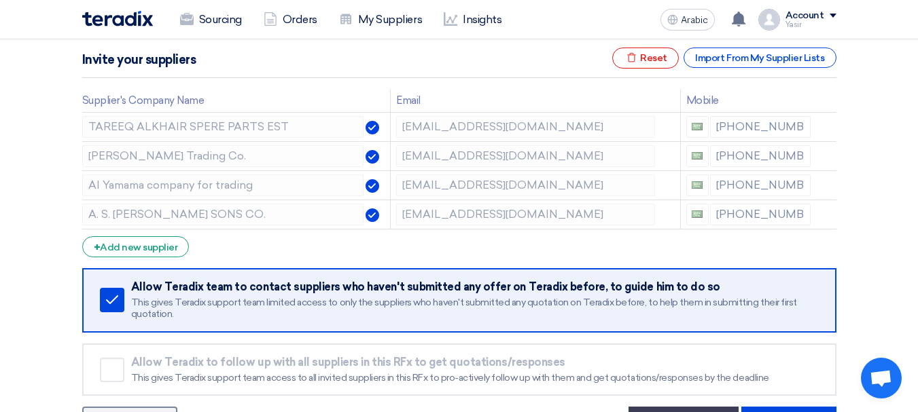
click at [0, 0] on icon at bounding box center [0, 0] width 0 height 0
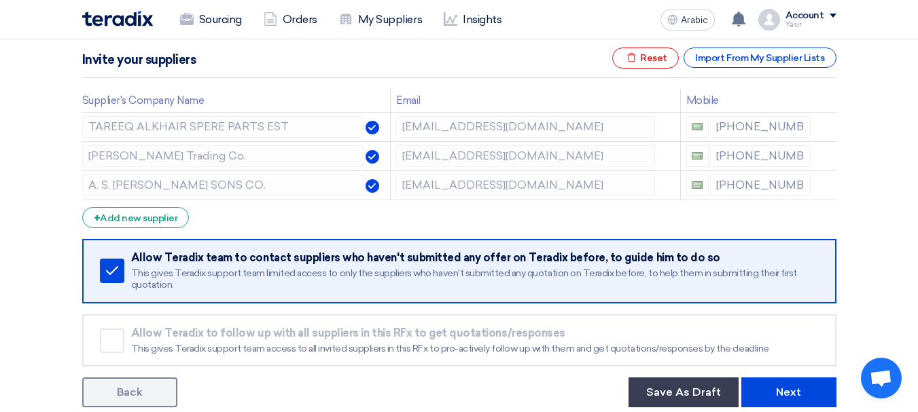
click at [0, 0] on icon at bounding box center [0, 0] width 0 height 0
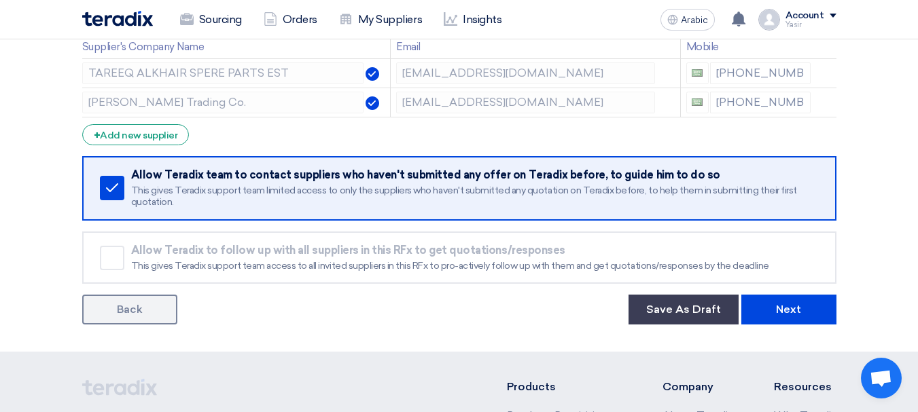
scroll to position [340, 0]
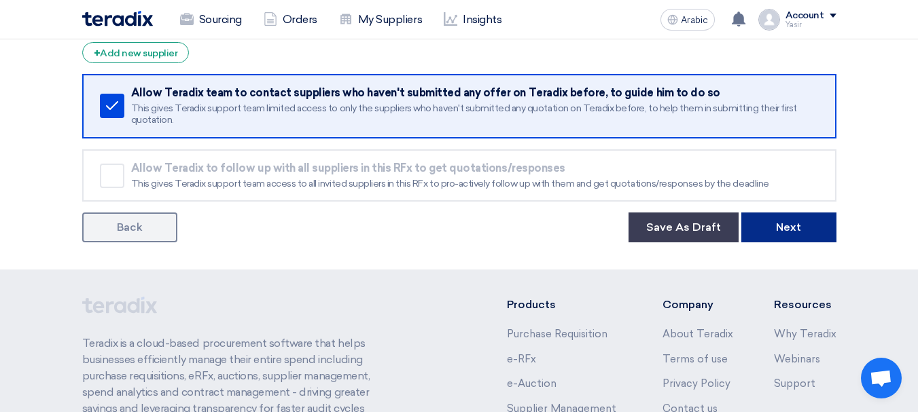
click at [783, 240] on button "Next" at bounding box center [788, 228] width 95 height 30
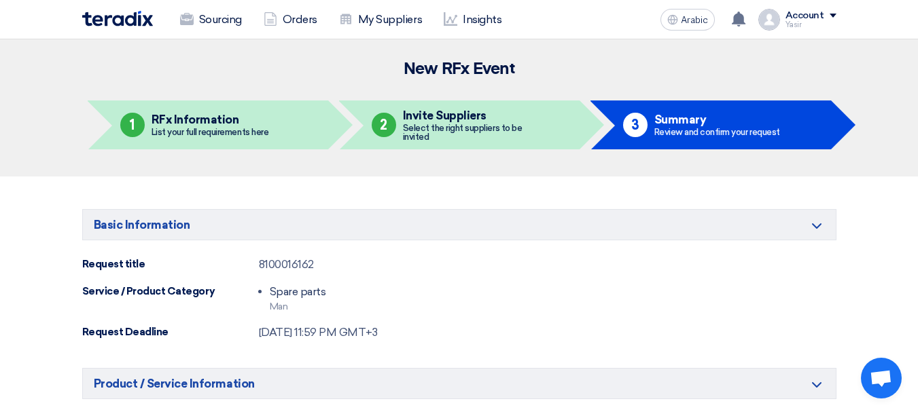
click at [279, 266] on font "8100016162" at bounding box center [286, 264] width 55 height 13
copy font "8100016162"
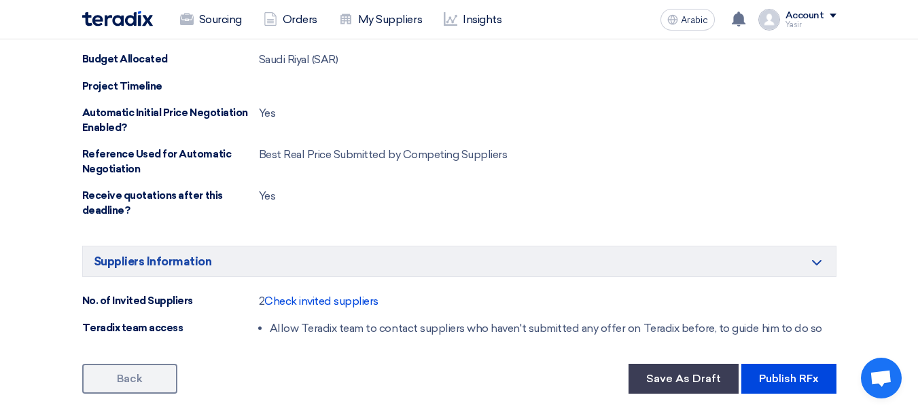
scroll to position [951, 0]
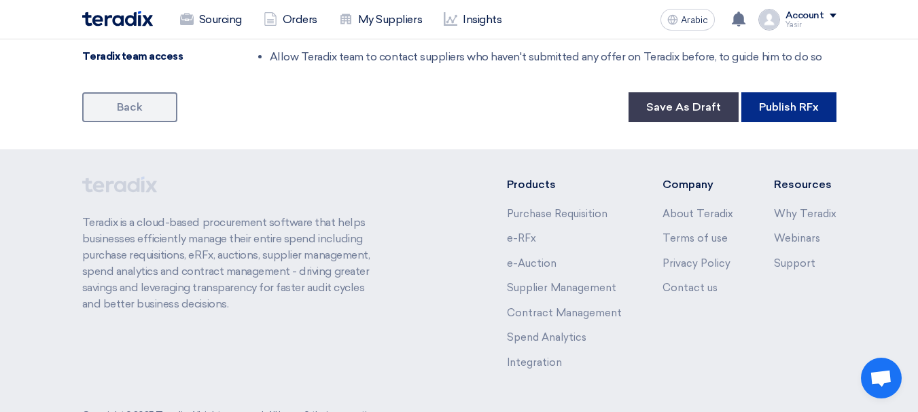
click at [800, 101] on font "Publish RFx" at bounding box center [789, 107] width 60 height 13
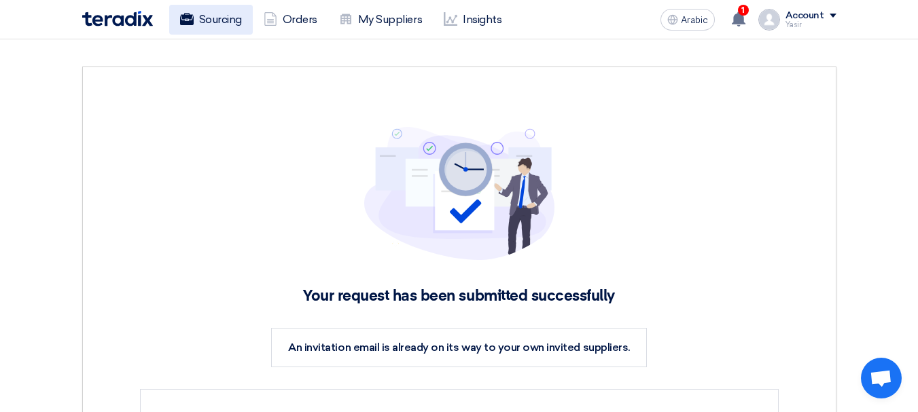
click at [208, 24] on font "Sourcing" at bounding box center [220, 19] width 43 height 13
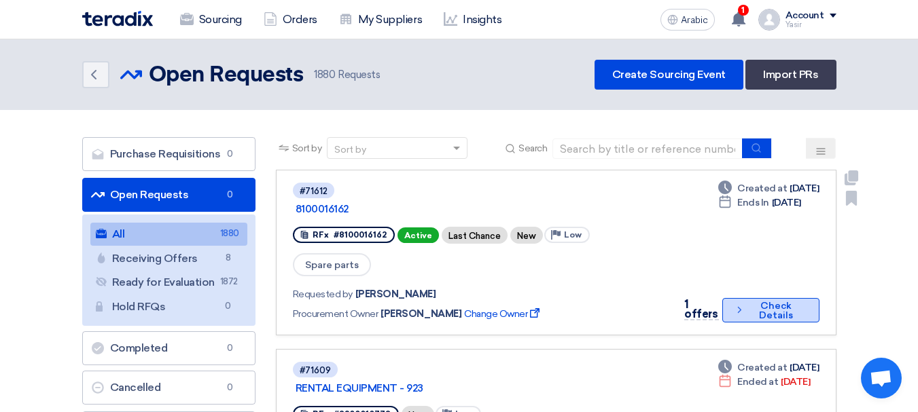
click at [747, 302] on font "Check Details" at bounding box center [775, 311] width 57 height 19
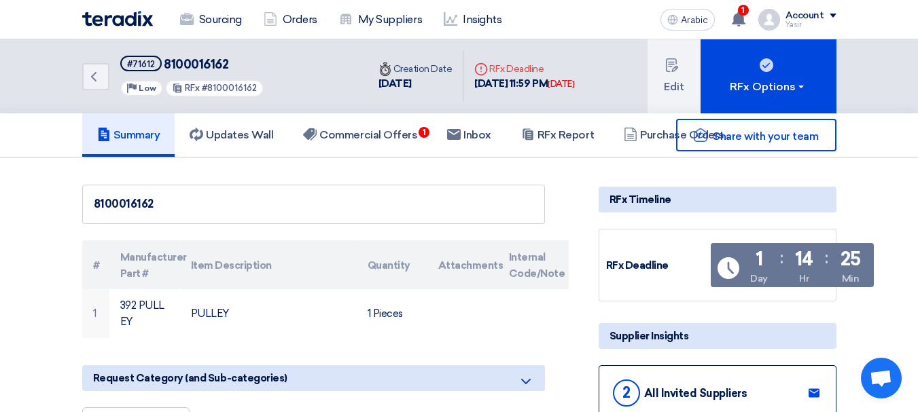
click at [204, 71] on font "8100016162" at bounding box center [196, 64] width 65 height 15
copy font "8100016162"
click at [100, 81] on icon "Back" at bounding box center [94, 77] width 16 height 16
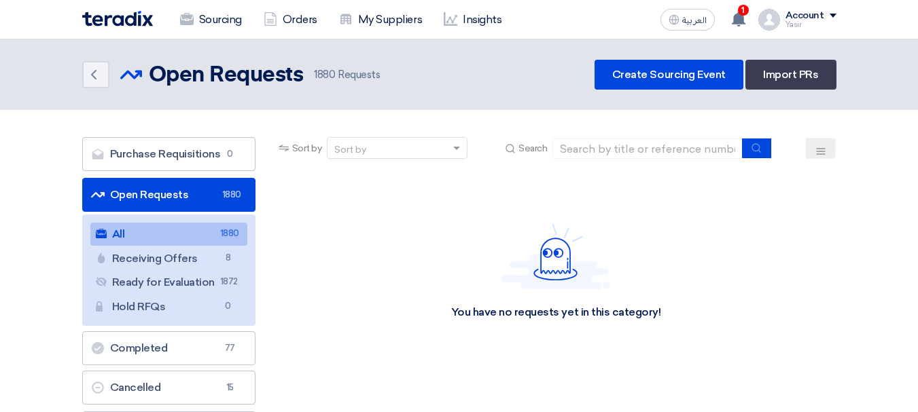
click at [594, 135] on section "Purchase Requisitions Purchase Requisitions 0 Open Requests Open Requests 1880 …" at bounding box center [459, 315] width 918 height 410
drag, startPoint x: 607, startPoint y: 142, endPoint x: 723, endPoint y: 149, distance: 115.7
click at [607, 142] on input at bounding box center [647, 149] width 190 height 20
paste input "8100016134"
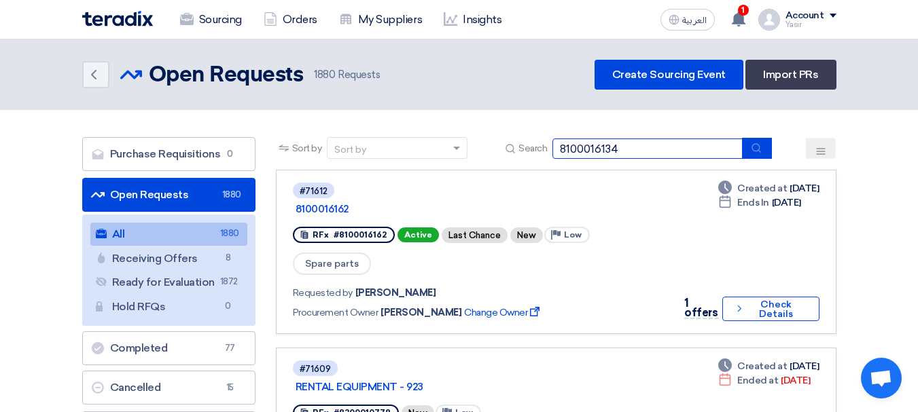
type input "8100016134"
click at [756, 149] on icon "submit" at bounding box center [756, 148] width 11 height 11
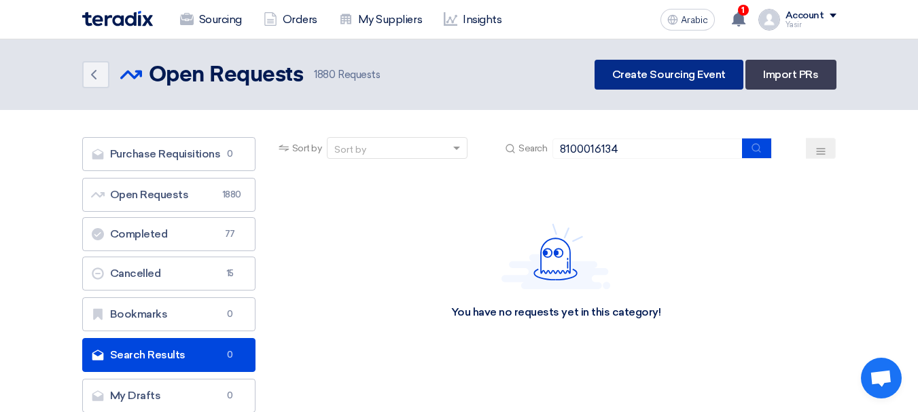
click at [695, 73] on font "Create Sourcing Event" at bounding box center [668, 74] width 113 height 13
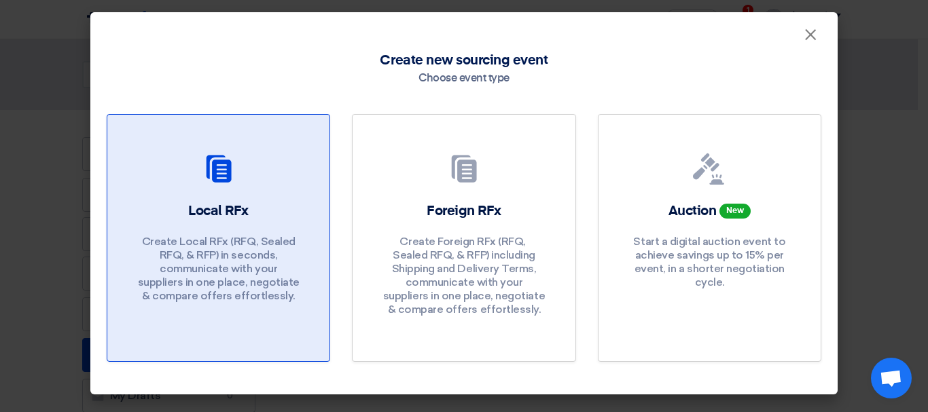
click at [211, 182] on icon at bounding box center [218, 169] width 33 height 33
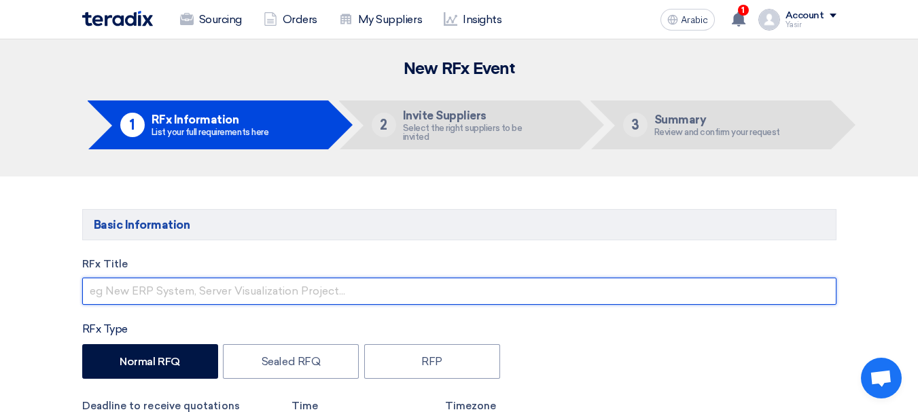
click at [236, 299] on input "text" at bounding box center [459, 291] width 754 height 27
paste input "8100016134"
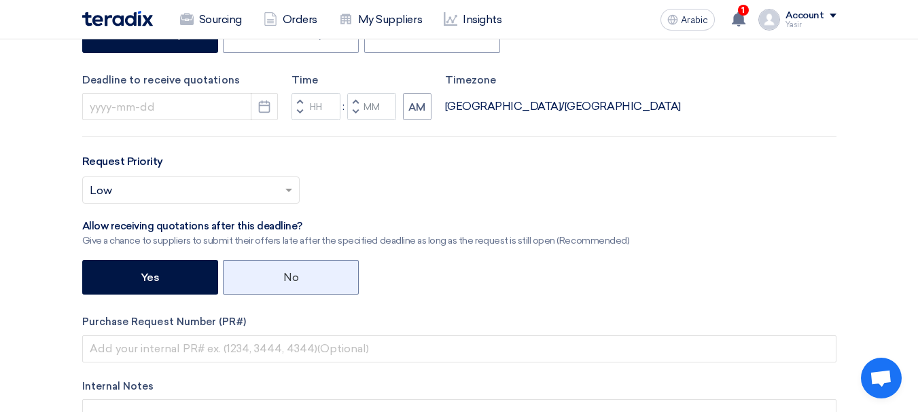
scroll to position [408, 0]
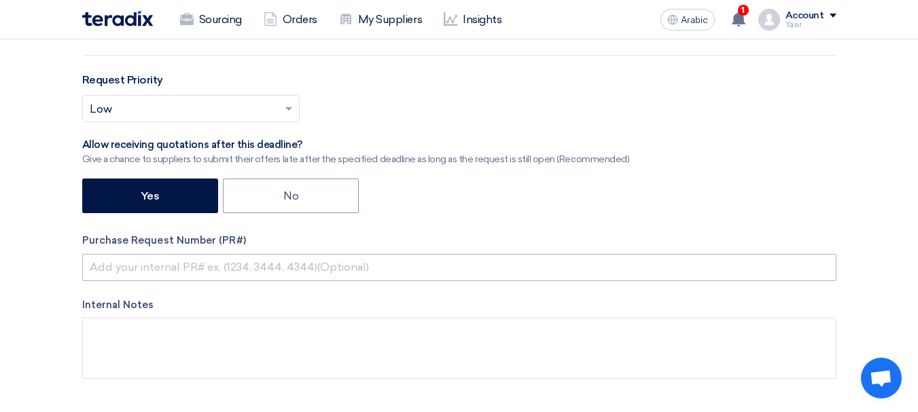
type input "8100016134"
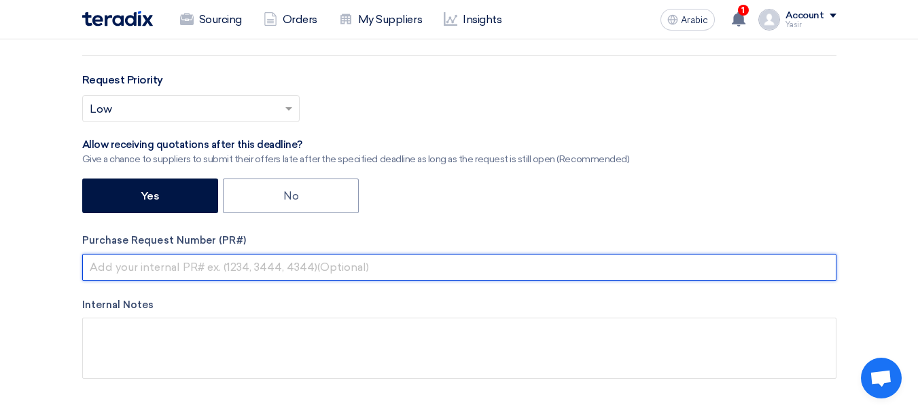
click at [179, 255] on input "text" at bounding box center [459, 267] width 754 height 27
paste input "8100016134"
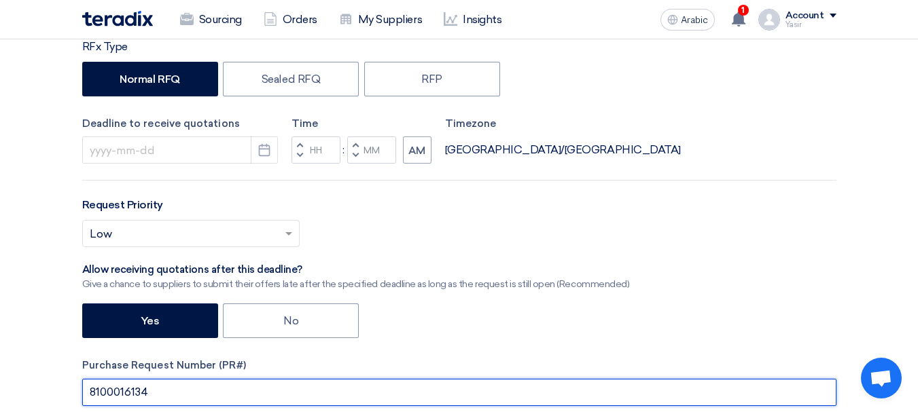
scroll to position [272, 0]
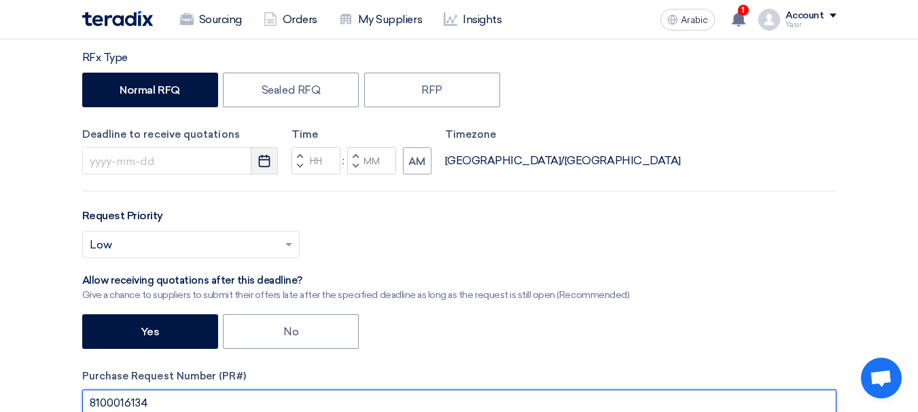
type input "8100016134"
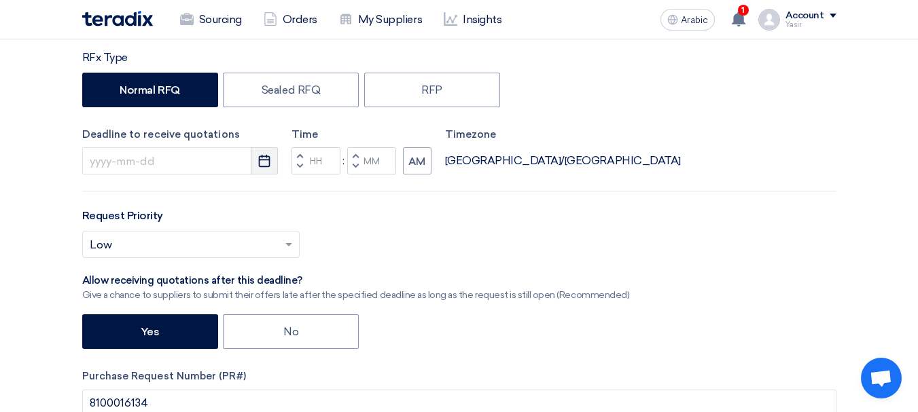
click at [266, 162] on icon "Pick a date" at bounding box center [264, 161] width 14 height 14
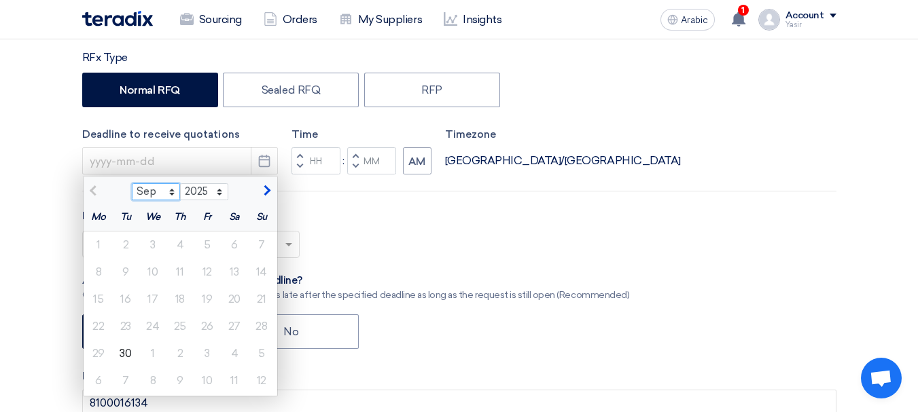
click at [171, 196] on select "Sep Oct Nov Dec" at bounding box center [156, 192] width 48 height 18
select select "10"
click at [132, 183] on select "Sep Oct Nov Dec" at bounding box center [156, 192] width 48 height 18
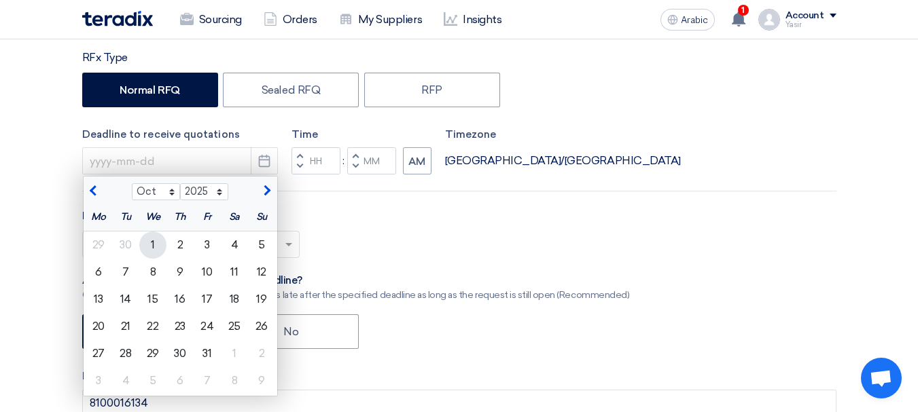
click at [154, 244] on font "1" at bounding box center [153, 244] width 4 height 13
type input "10/1/2025"
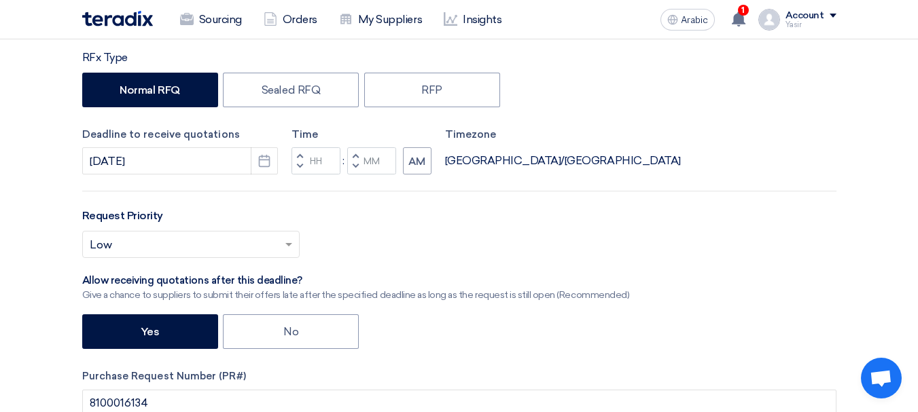
click at [300, 167] on span "button" at bounding box center [299, 166] width 5 height 8
type input "11"
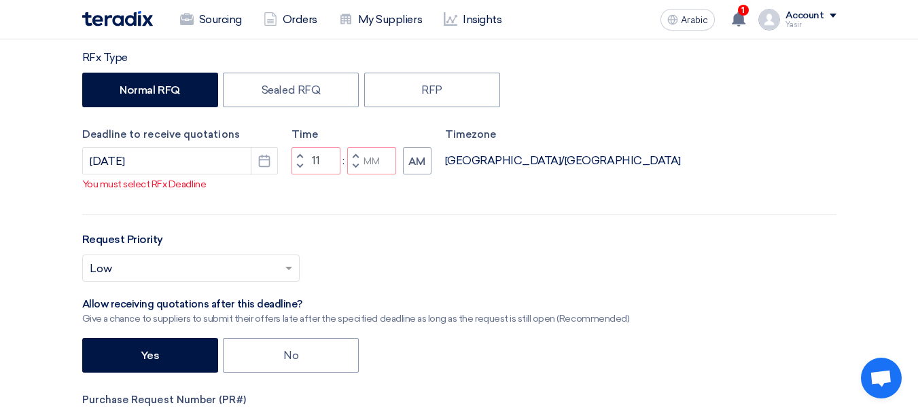
click at [353, 160] on span "button" at bounding box center [355, 155] width 5 height 8
type input "01"
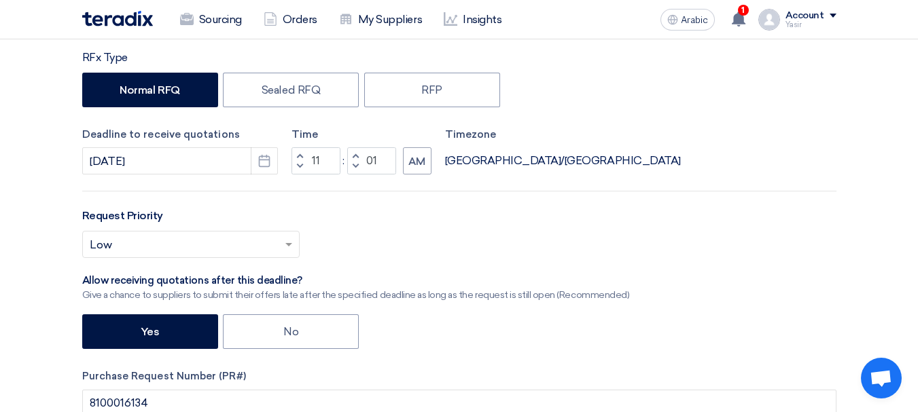
click at [300, 164] on span "button" at bounding box center [299, 166] width 5 height 8
click at [302, 151] on button "Increment hours" at bounding box center [299, 155] width 16 height 17
type input "11"
click at [355, 166] on span "button" at bounding box center [355, 166] width 5 height 8
type input "00"
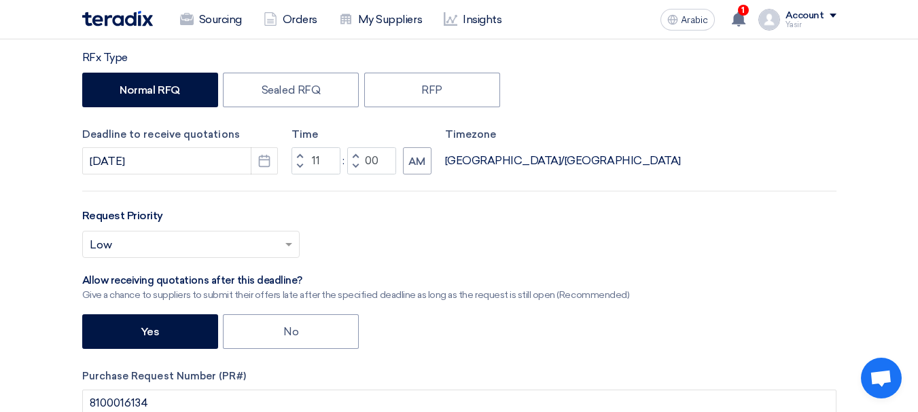
click at [355, 166] on span "button" at bounding box center [355, 166] width 5 height 8
type input "10"
type input "59"
click at [298, 153] on span "button" at bounding box center [299, 155] width 5 height 8
type input "11"
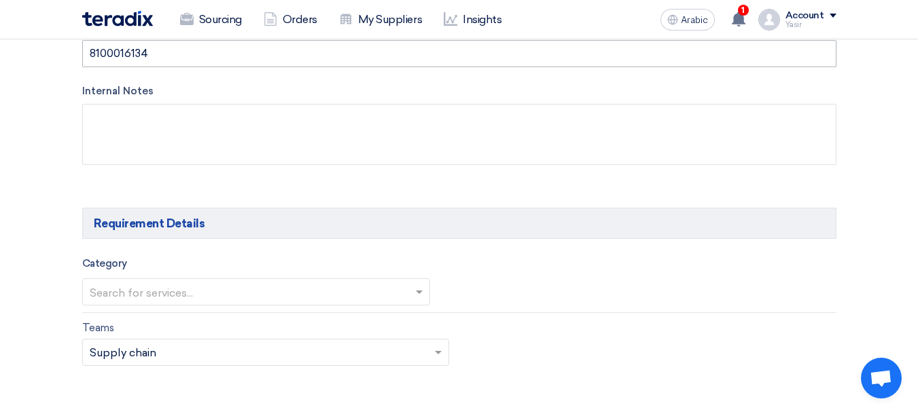
scroll to position [679, 0]
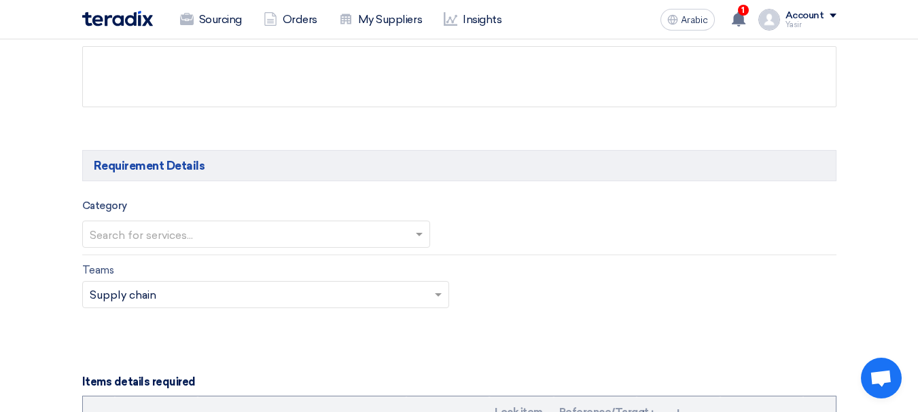
click at [192, 244] on input "text" at bounding box center [249, 235] width 319 height 22
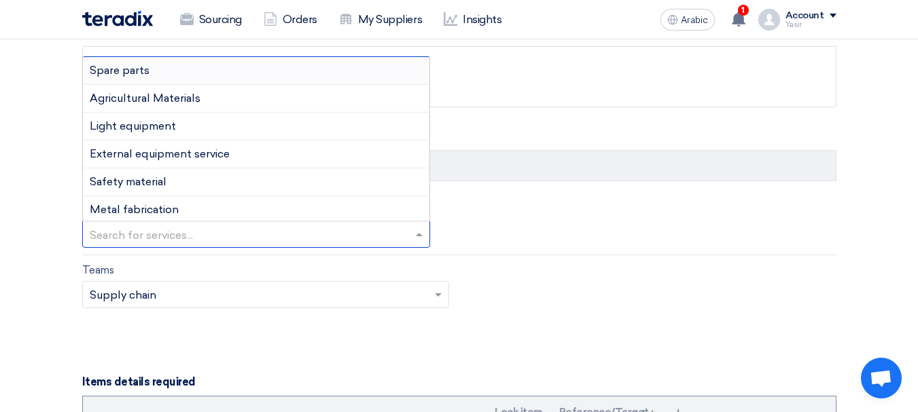
click at [156, 69] on div "Spare parts" at bounding box center [256, 71] width 346 height 28
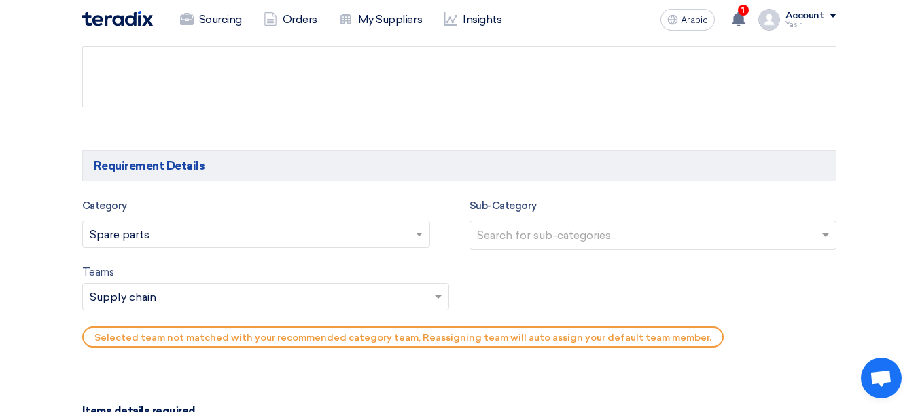
click at [570, 229] on input "text" at bounding box center [654, 237] width 355 height 22
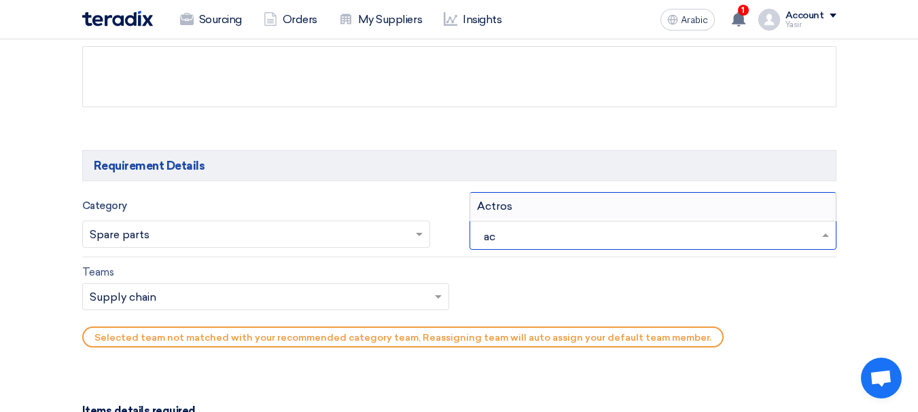
type input "act"
click at [503, 203] on font "Actros" at bounding box center [494, 206] width 35 height 13
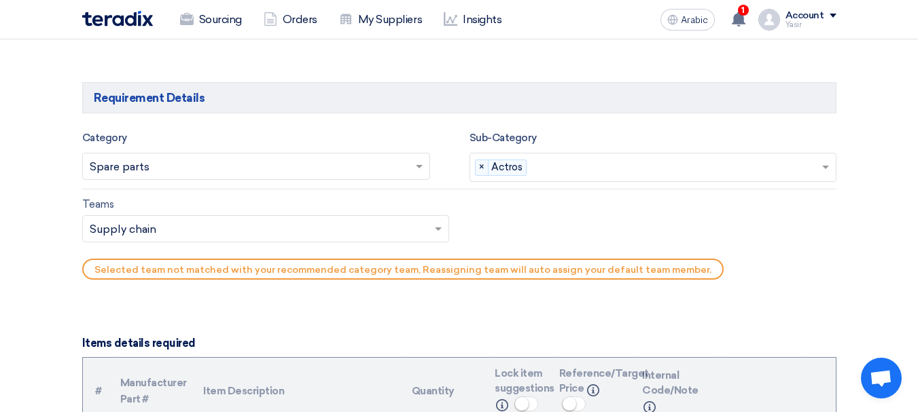
click at [179, 232] on input "text" at bounding box center [259, 230] width 338 height 22
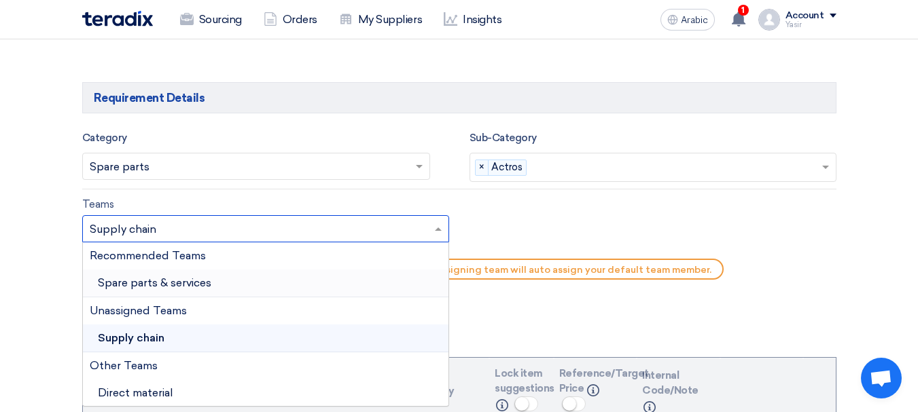
click at [164, 287] on font "Spare parts & services" at bounding box center [154, 282] width 113 height 13
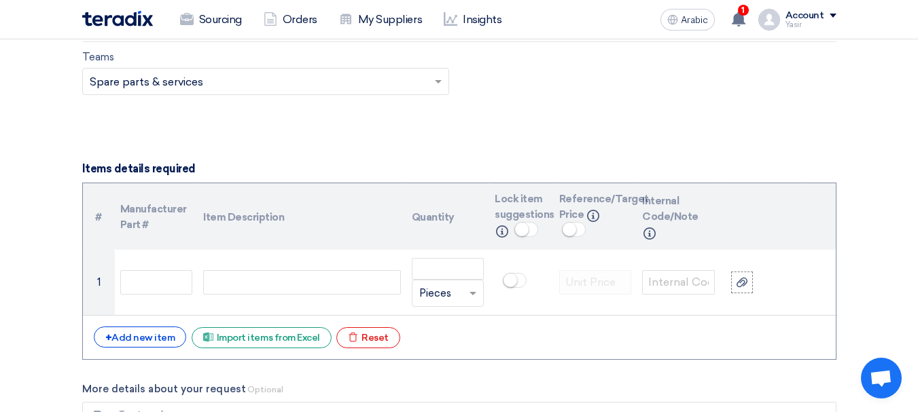
scroll to position [1019, 0]
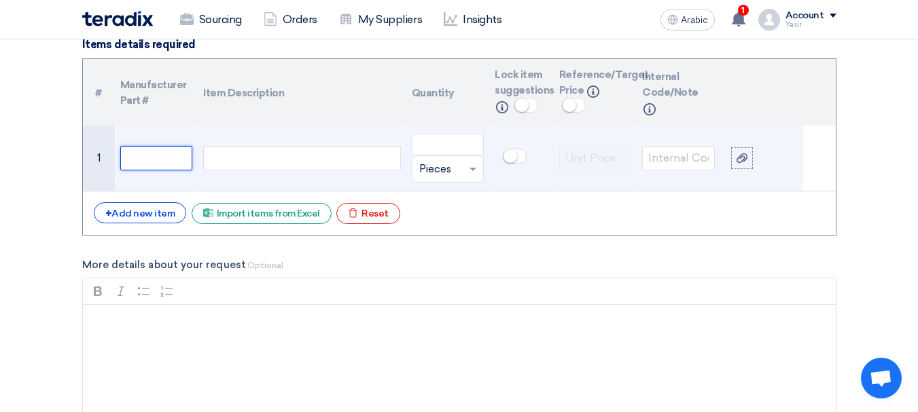
click at [167, 158] on input "text" at bounding box center [156, 158] width 73 height 24
click at [332, 160] on div at bounding box center [301, 158] width 197 height 24
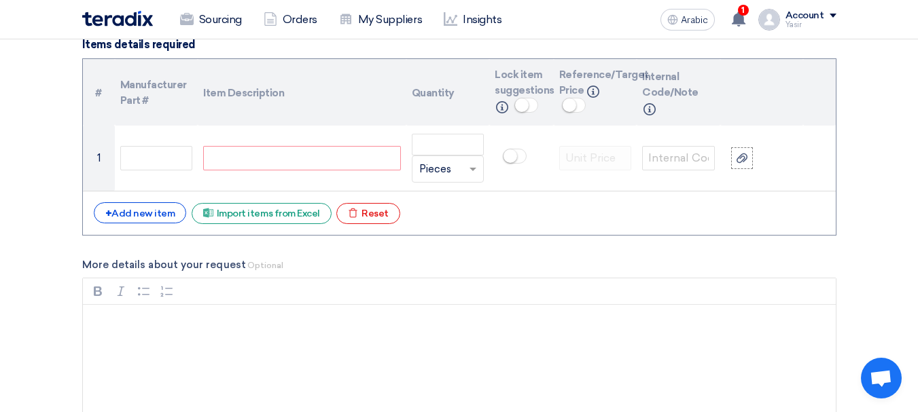
paste div
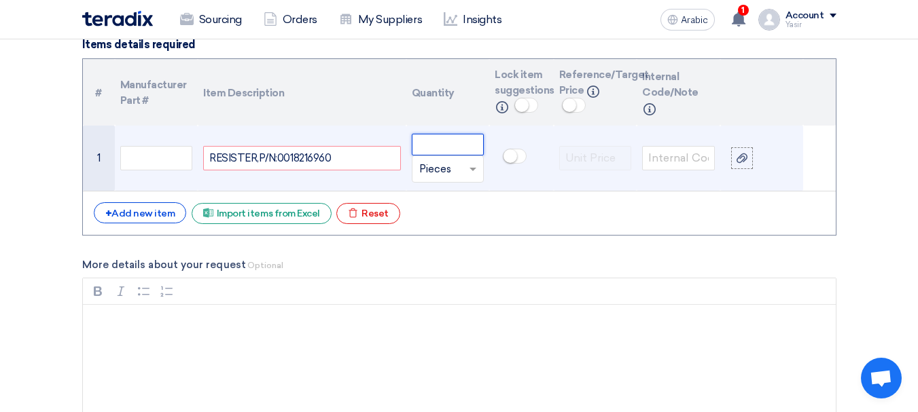
click at [448, 144] on input "number" at bounding box center [448, 145] width 73 height 22
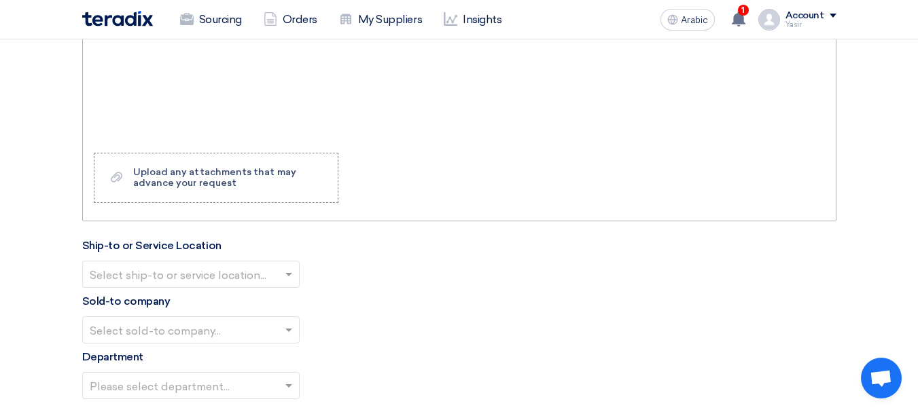
scroll to position [1359, 0]
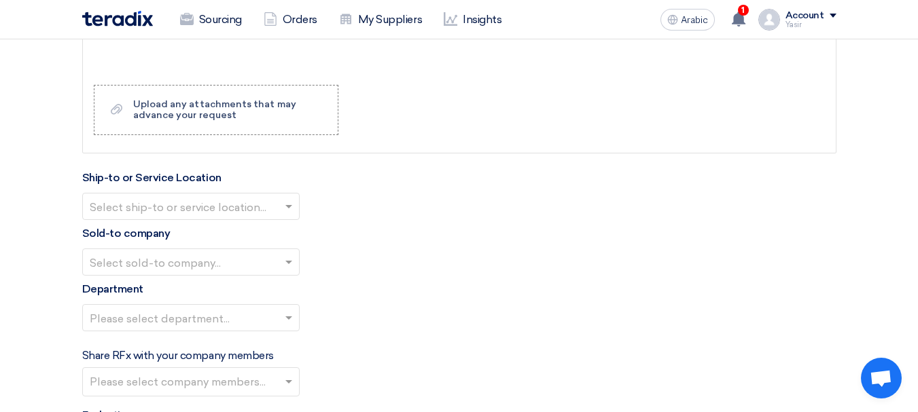
click at [168, 211] on input "text" at bounding box center [184, 207] width 189 height 22
type input "15"
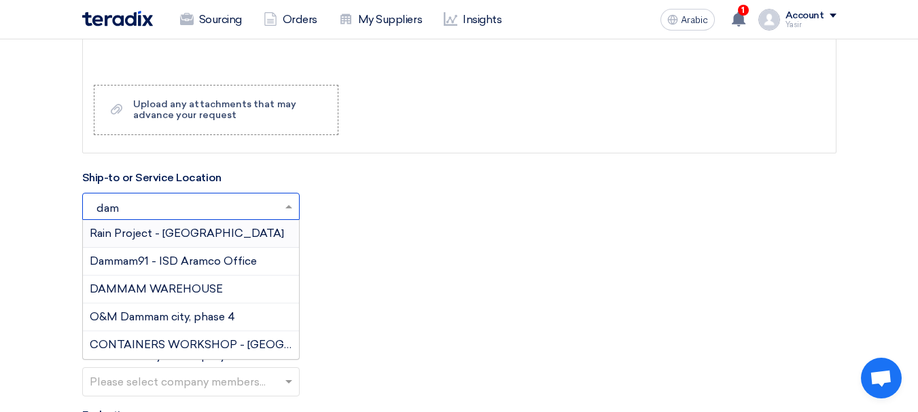
type input "damm"
click at [181, 286] on font "DAMMAM WAREHOUSE" at bounding box center [156, 289] width 133 height 13
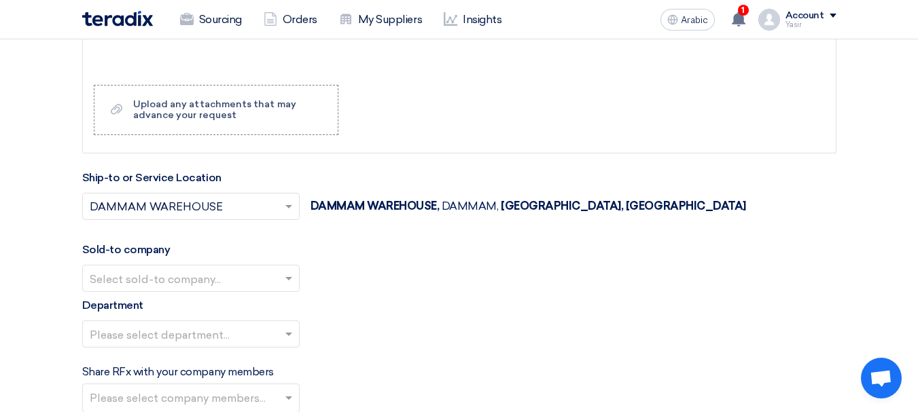
click at [201, 272] on input "text" at bounding box center [184, 279] width 189 height 22
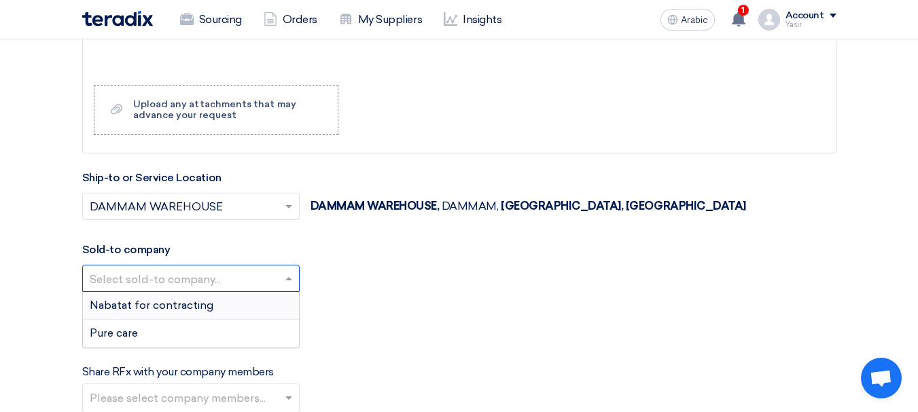
click at [172, 304] on font "Nabatat for contracting" at bounding box center [152, 305] width 124 height 13
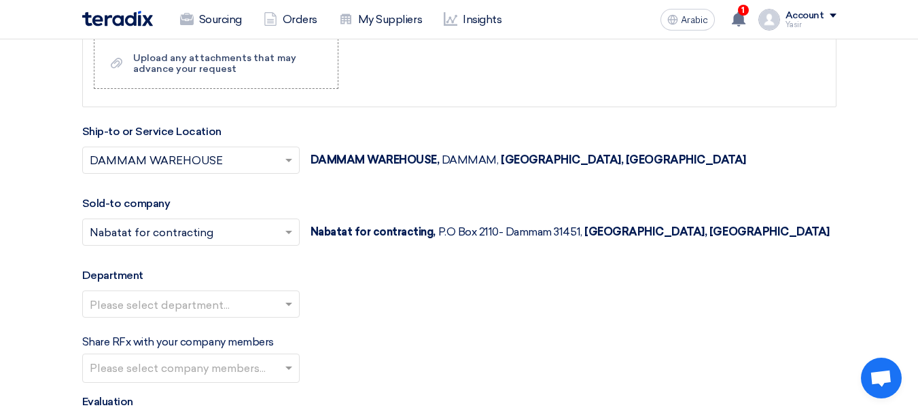
scroll to position [1427, 0]
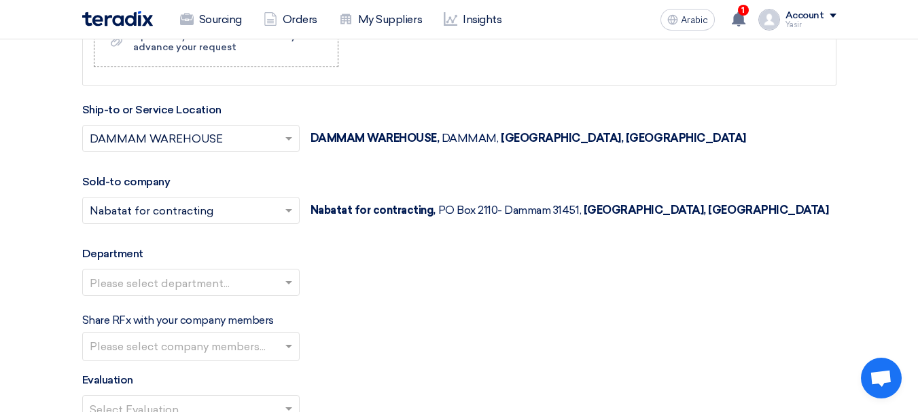
click at [173, 282] on input "text" at bounding box center [184, 283] width 189 height 22
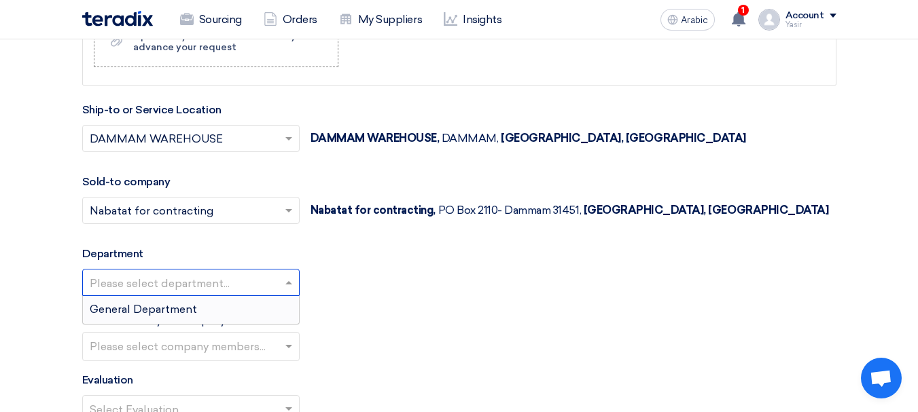
click at [161, 312] on font "General Department" at bounding box center [143, 309] width 107 height 13
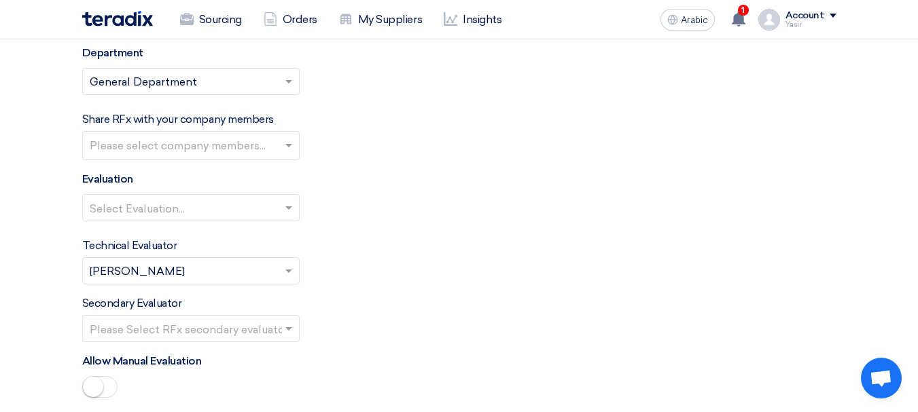
scroll to position [1630, 0]
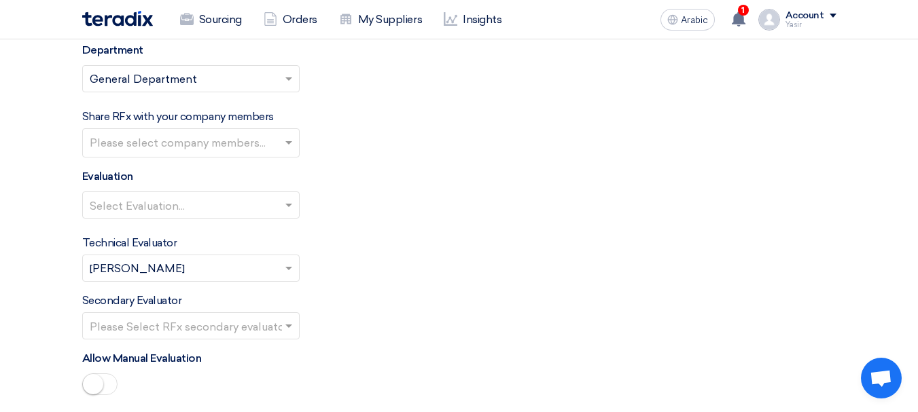
click at [189, 206] on input "text" at bounding box center [184, 206] width 189 height 22
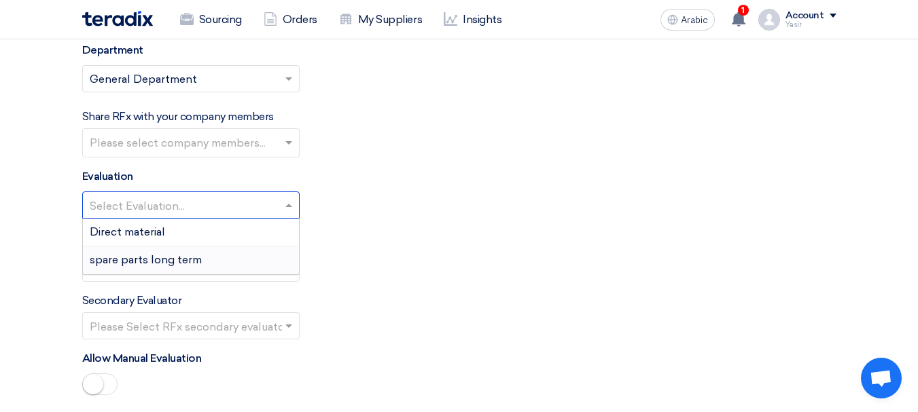
click at [136, 258] on font "spare parts long term" at bounding box center [146, 259] width 112 height 13
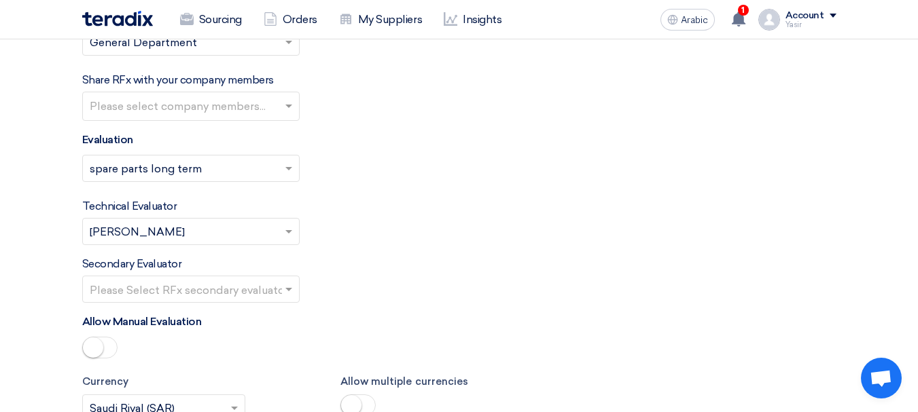
scroll to position [1698, 0]
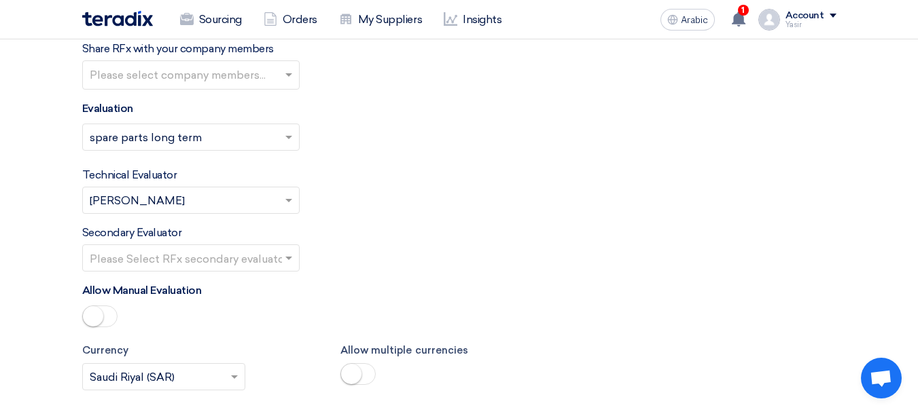
click at [194, 253] on input "text" at bounding box center [184, 259] width 189 height 22
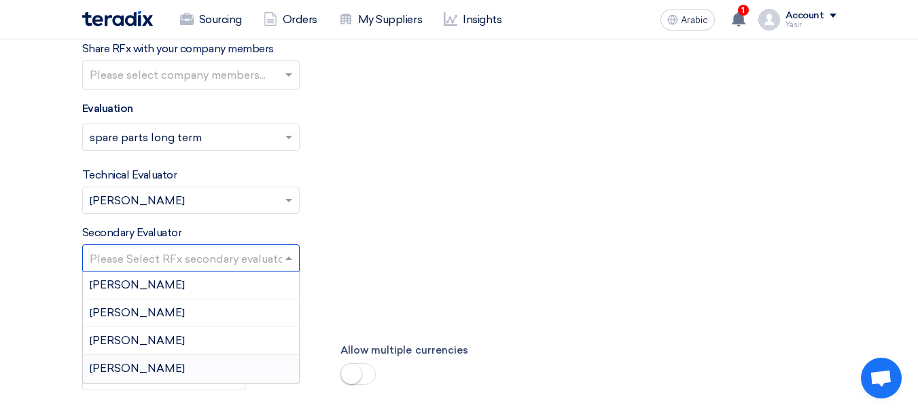
click at [116, 367] on font "[PERSON_NAME]" at bounding box center [137, 368] width 95 height 13
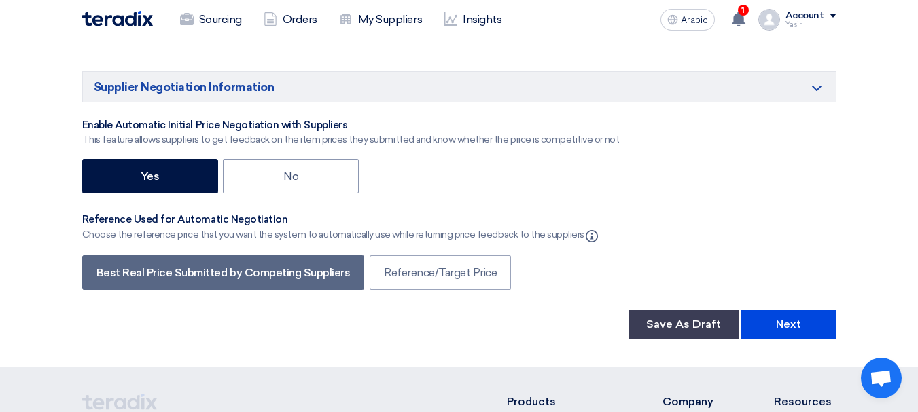
scroll to position [2310, 0]
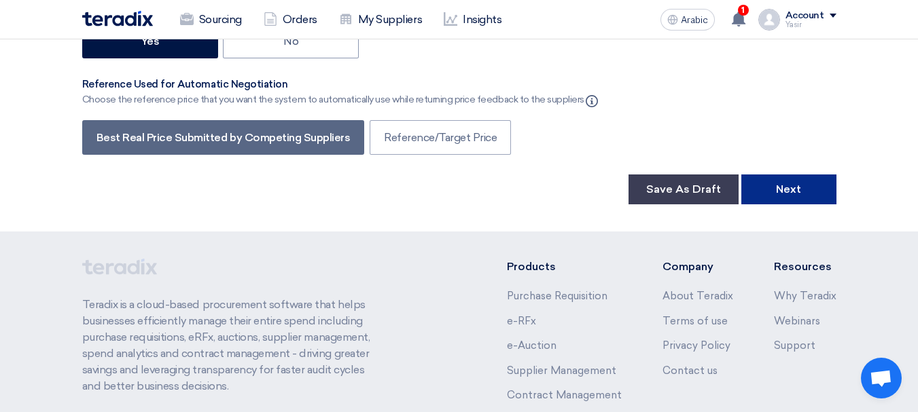
click at [808, 193] on button "Next" at bounding box center [788, 190] width 95 height 30
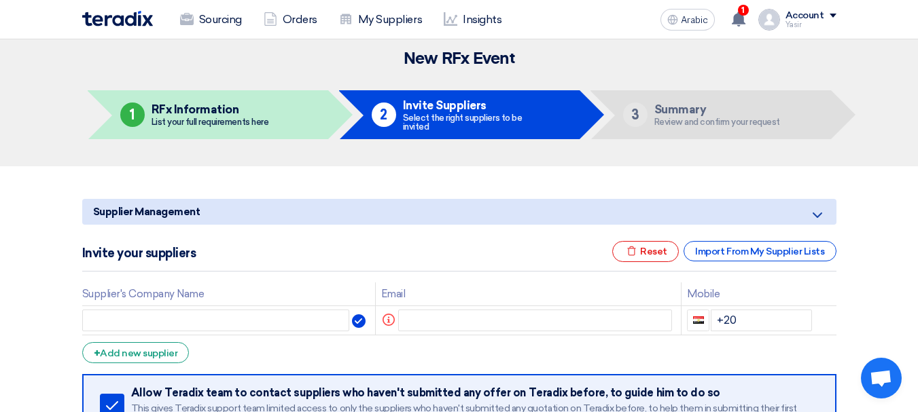
scroll to position [136, 0]
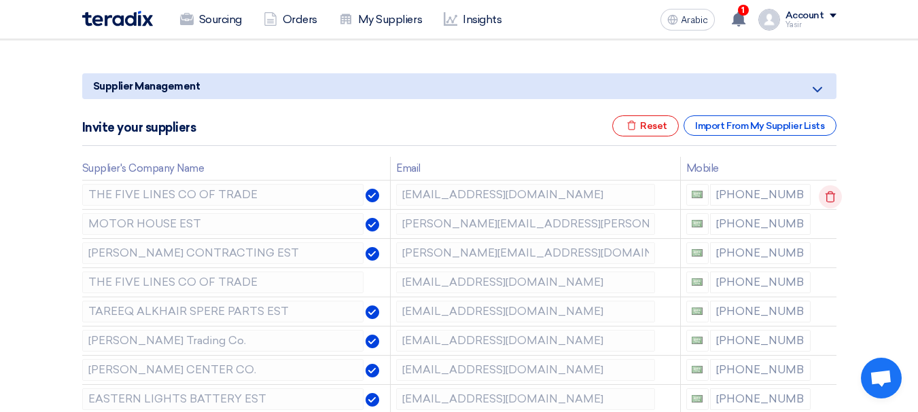
click at [830, 196] on icon at bounding box center [830, 196] width 23 height 23
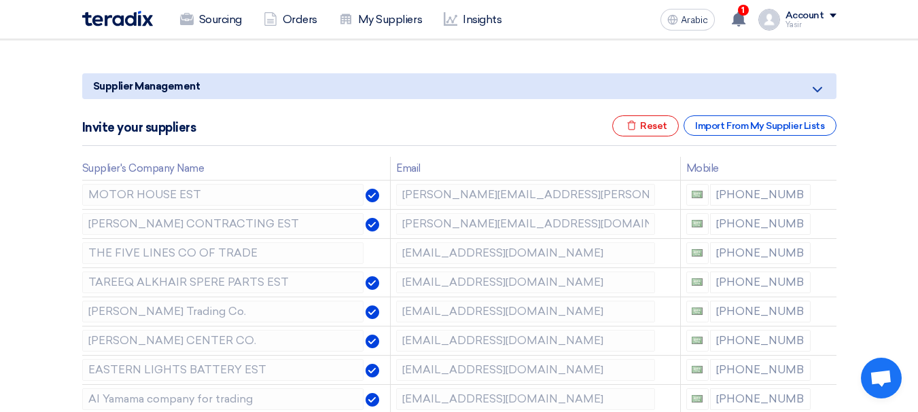
click at [0, 0] on icon at bounding box center [0, 0] width 0 height 0
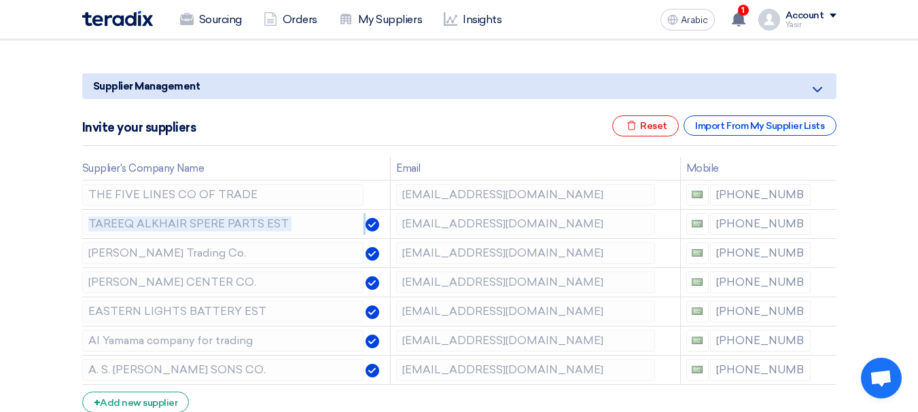
click at [0, 0] on icon at bounding box center [0, 0] width 0 height 0
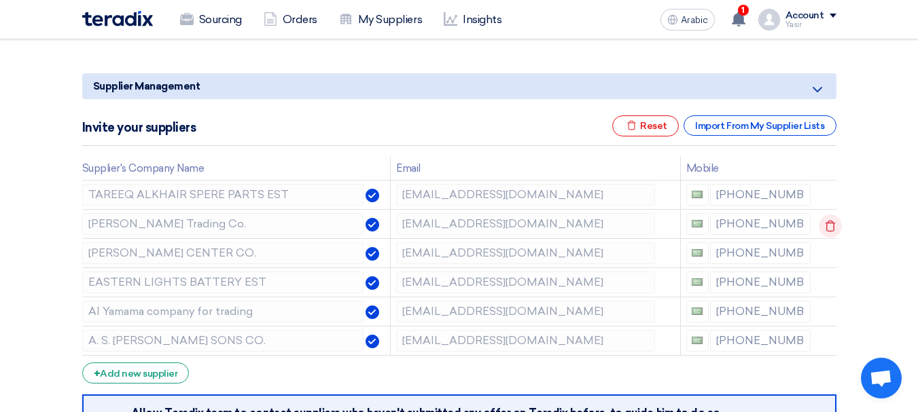
click at [832, 220] on icon at bounding box center [830, 226] width 23 height 23
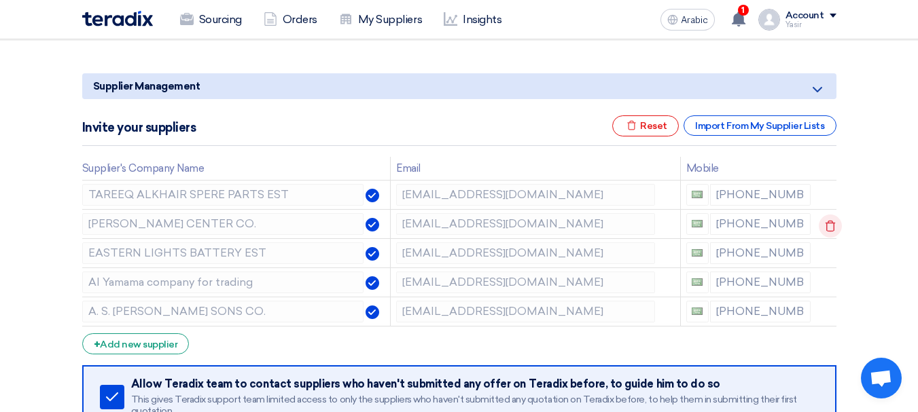
click at [827, 227] on icon at bounding box center [830, 226] width 23 height 23
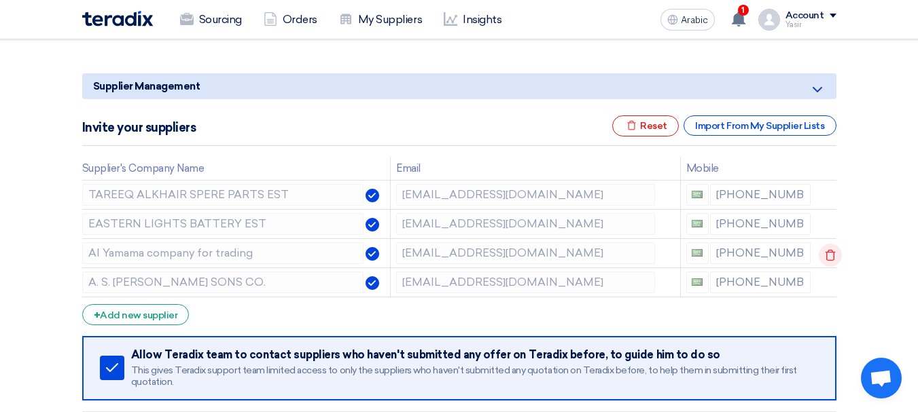
click at [0, 0] on icon at bounding box center [0, 0] width 0 height 0
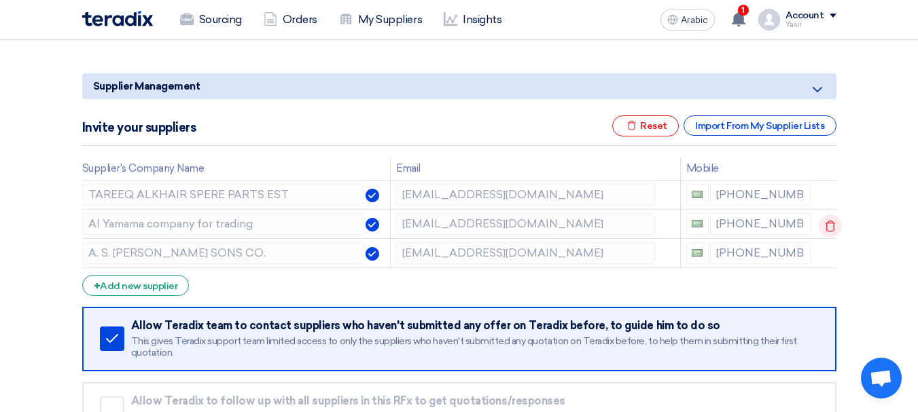
click at [827, 227] on icon at bounding box center [830, 226] width 23 height 23
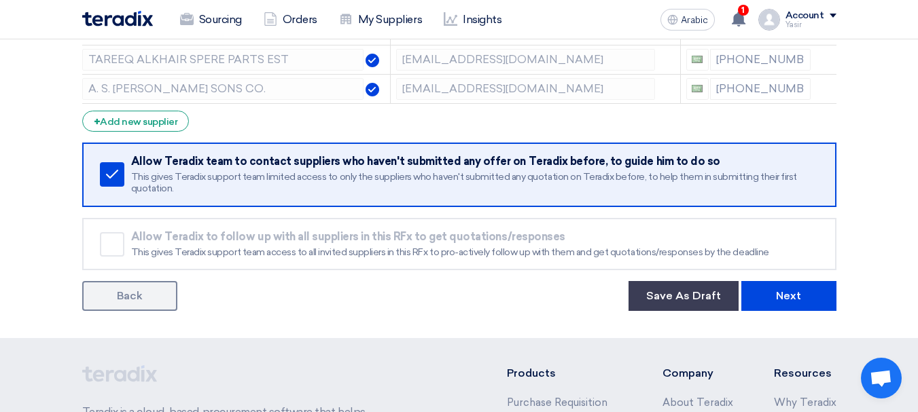
scroll to position [272, 0]
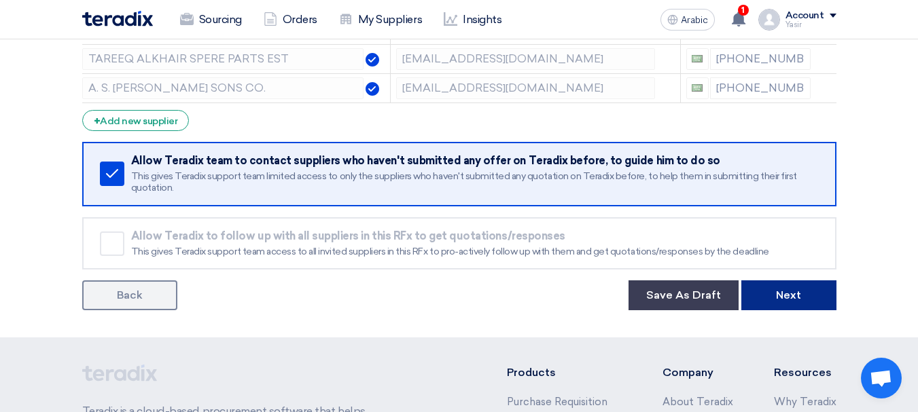
click at [786, 285] on button "Next" at bounding box center [788, 296] width 95 height 30
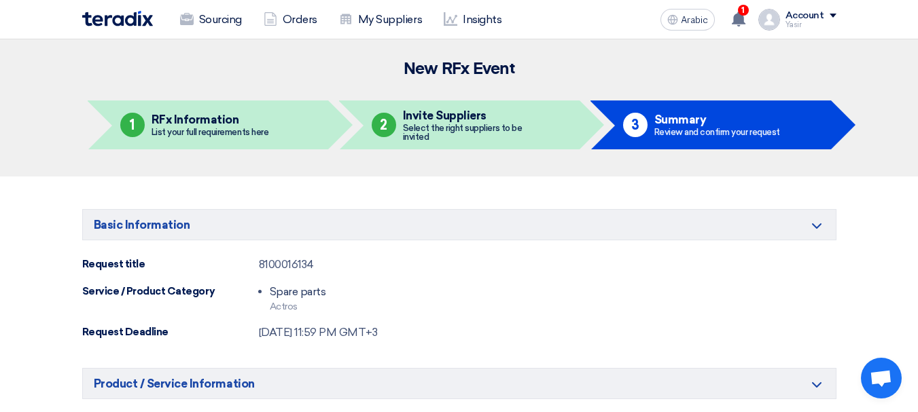
click at [274, 253] on div "Basic Information Minimize/Maximize Category Request title 8100016134 Service /…" at bounding box center [459, 275] width 754 height 132
click at [274, 262] on font "8100016134" at bounding box center [286, 264] width 55 height 13
copy font "8100016134"
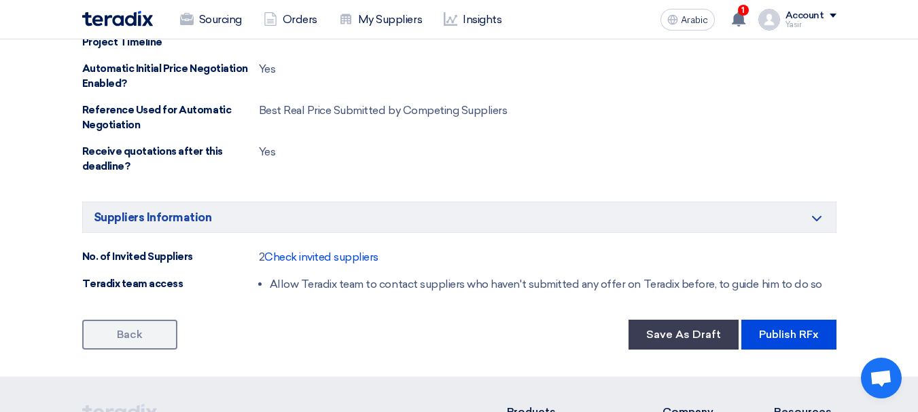
scroll to position [747, 0]
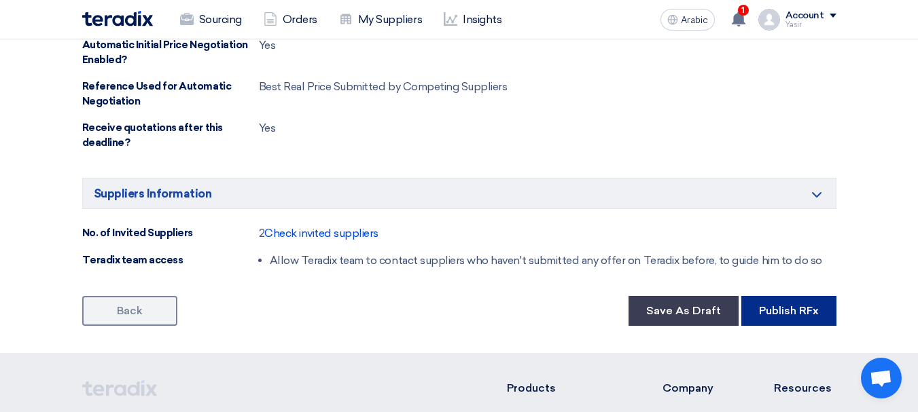
drag, startPoint x: 782, startPoint y: 321, endPoint x: 649, endPoint y: 328, distance: 132.6
click at [781, 321] on button "Publish RFx" at bounding box center [788, 311] width 95 height 30
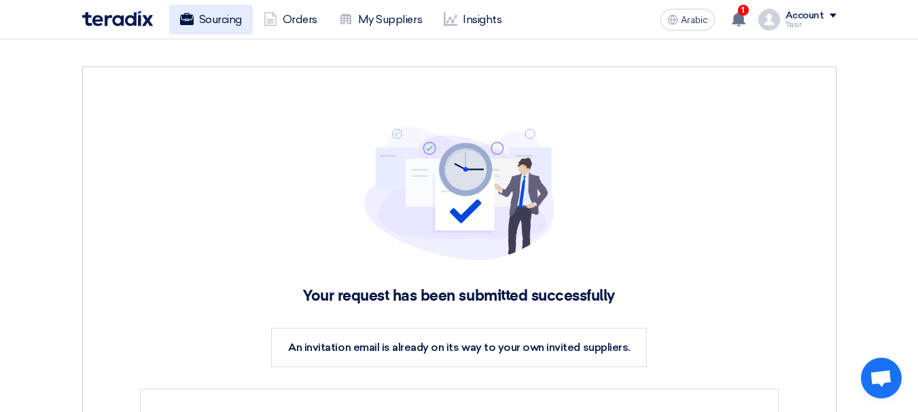
click at [213, 28] on link "Sourcing" at bounding box center [211, 20] width 84 height 30
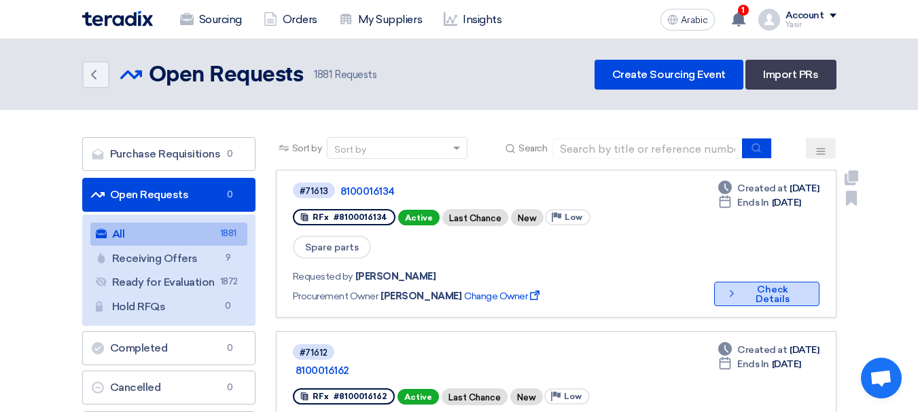
click at [764, 284] on font "Check Details" at bounding box center [772, 294] width 34 height 21
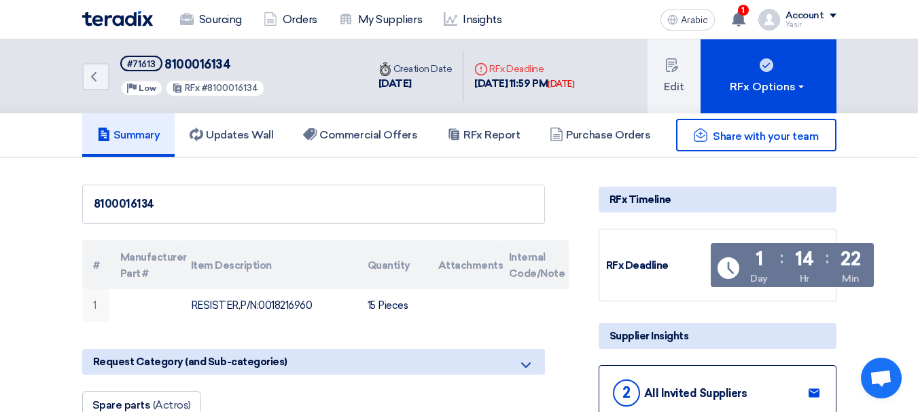
click at [200, 66] on font "8100016134" at bounding box center [197, 64] width 66 height 15
copy font "8100016134"
click at [104, 77] on link "Back" at bounding box center [95, 76] width 27 height 27
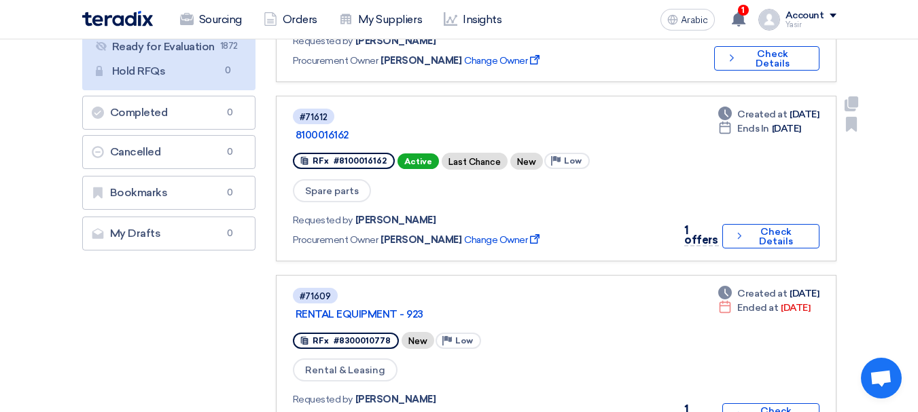
scroll to position [272, 0]
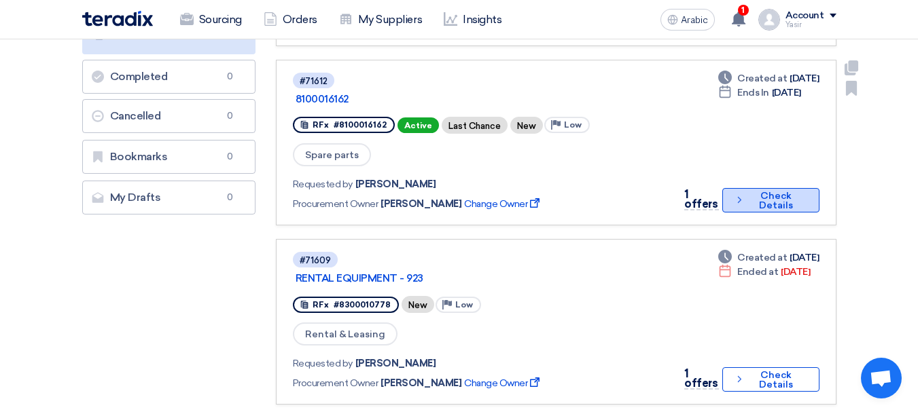
click at [753, 192] on font "Check Details" at bounding box center [775, 201] width 57 height 19
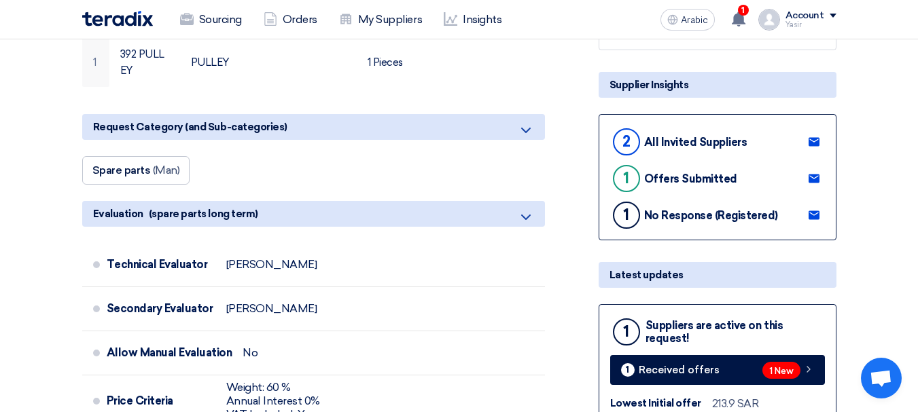
scroll to position [272, 0]
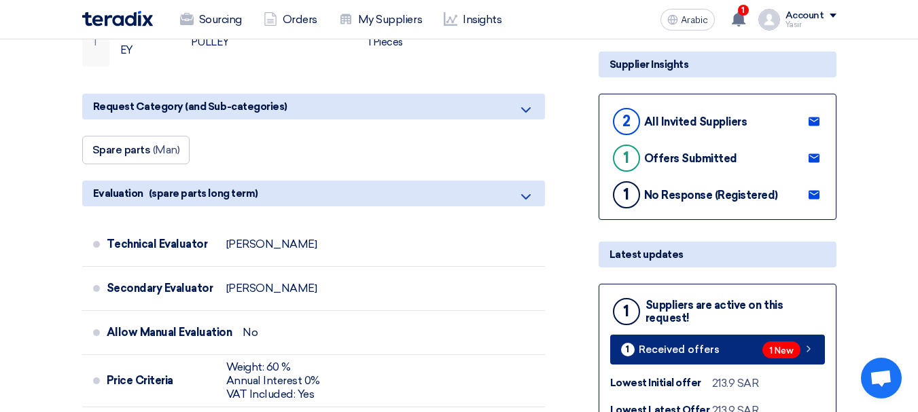
click at [696, 342] on link "1 Received offers 1 New" at bounding box center [717, 350] width 215 height 30
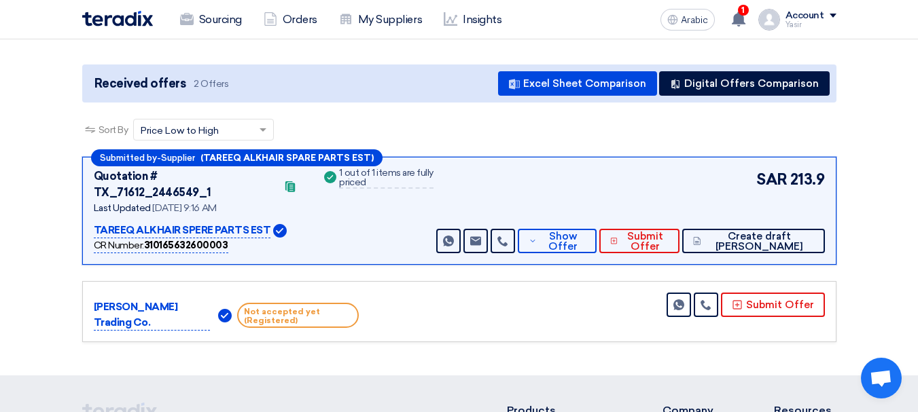
scroll to position [136, 0]
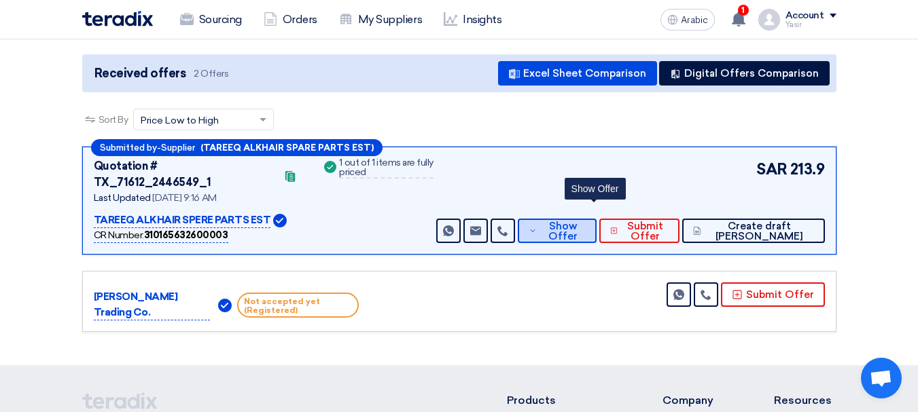
click at [585, 221] on span "Show Offer" at bounding box center [562, 231] width 45 height 20
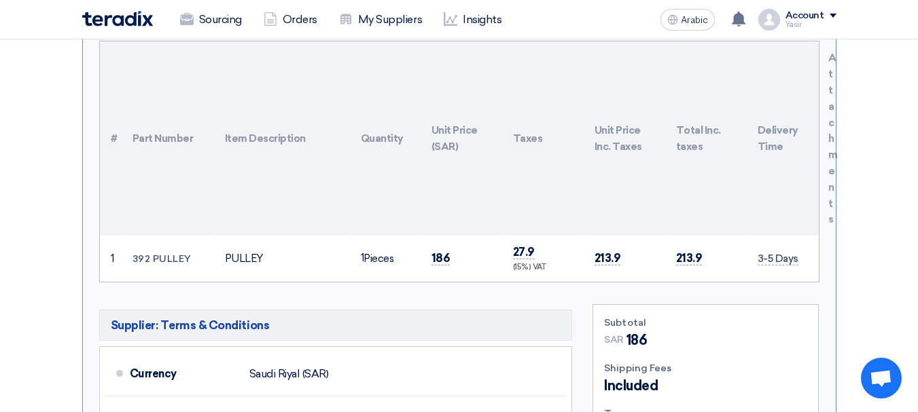
scroll to position [476, 0]
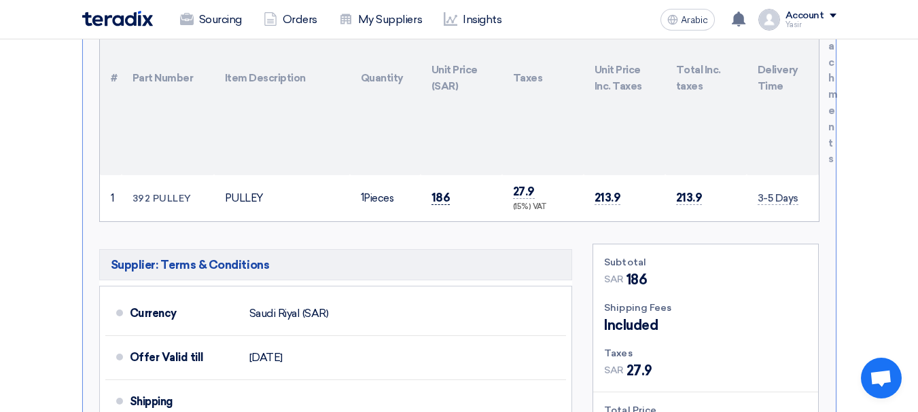
click at [434, 191] on font "186" at bounding box center [440, 198] width 19 height 14
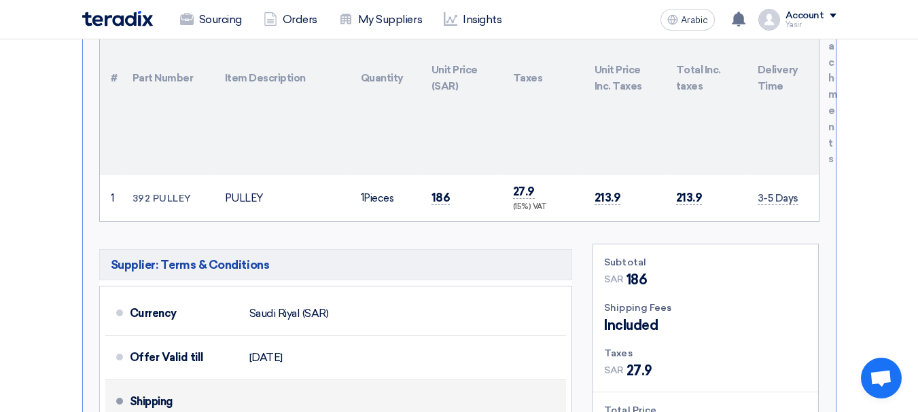
copy font "186"
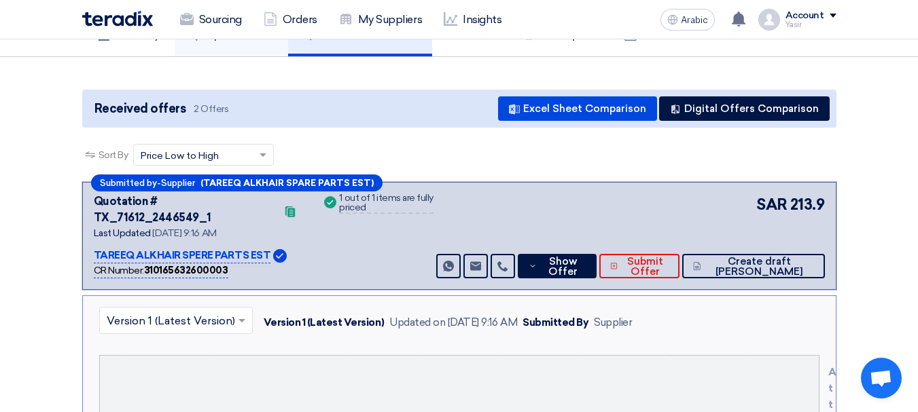
scroll to position [0, 0]
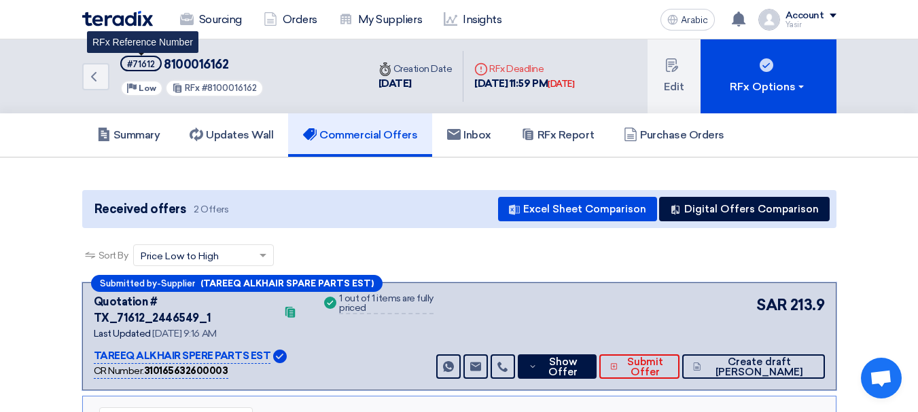
click at [144, 68] on font "#71612" at bounding box center [141, 64] width 28 height 10
copy font "71612"
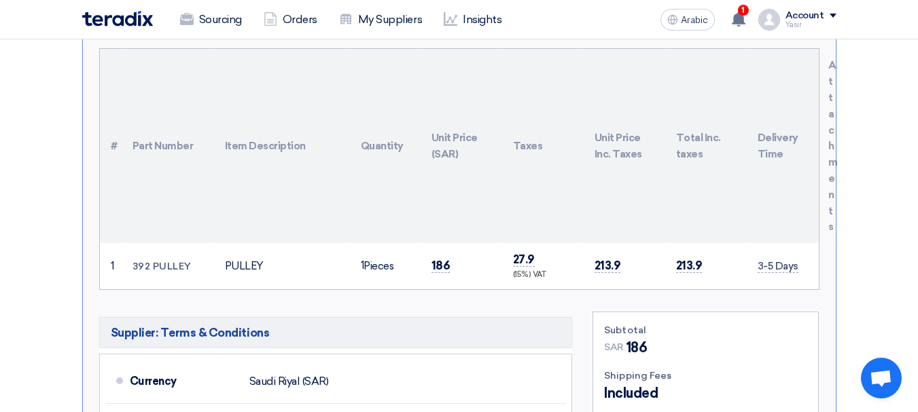
scroll to position [611, 0]
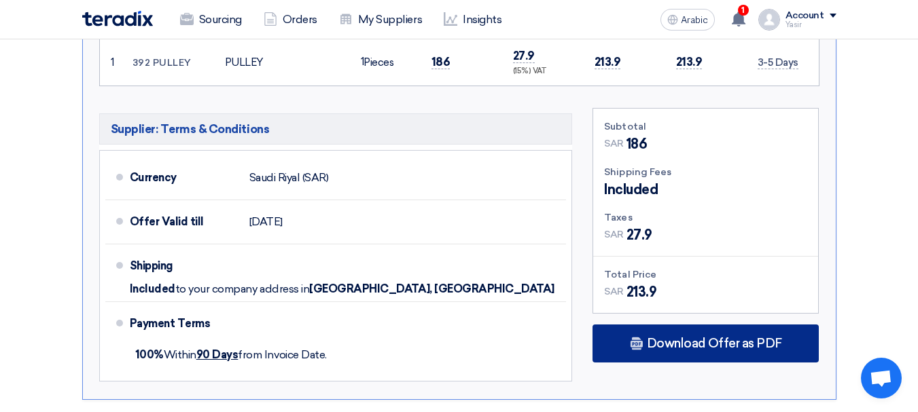
click at [696, 336] on font "Download Offer as PDF" at bounding box center [714, 343] width 135 height 15
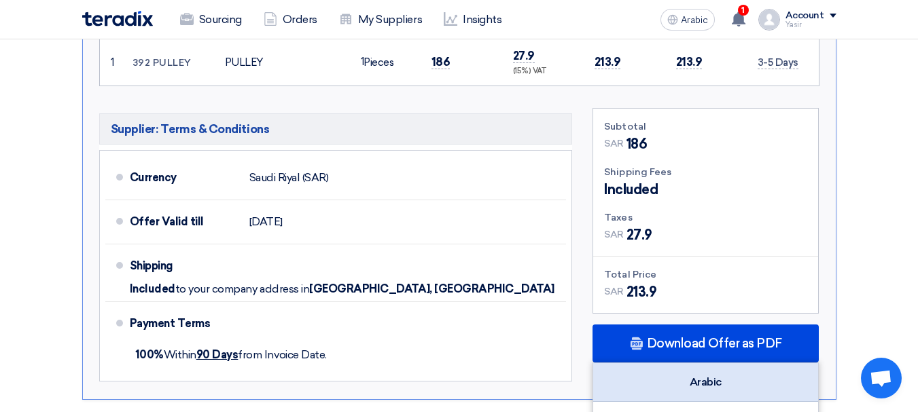
click at [714, 374] on div "Arabic" at bounding box center [705, 382] width 225 height 39
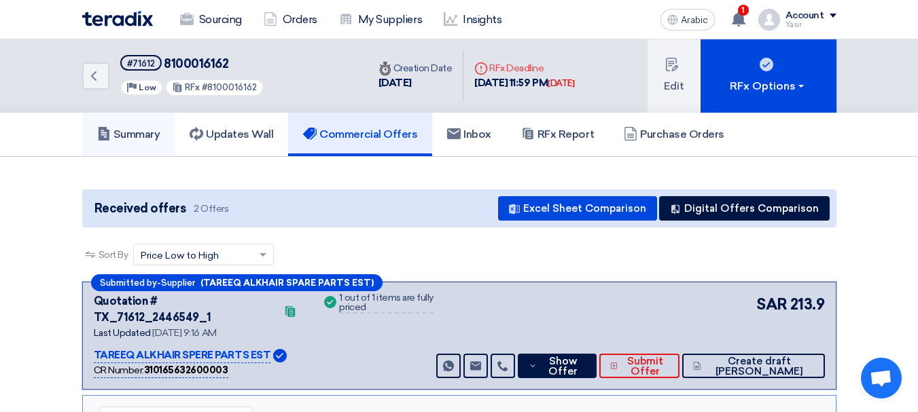
scroll to position [0, 0]
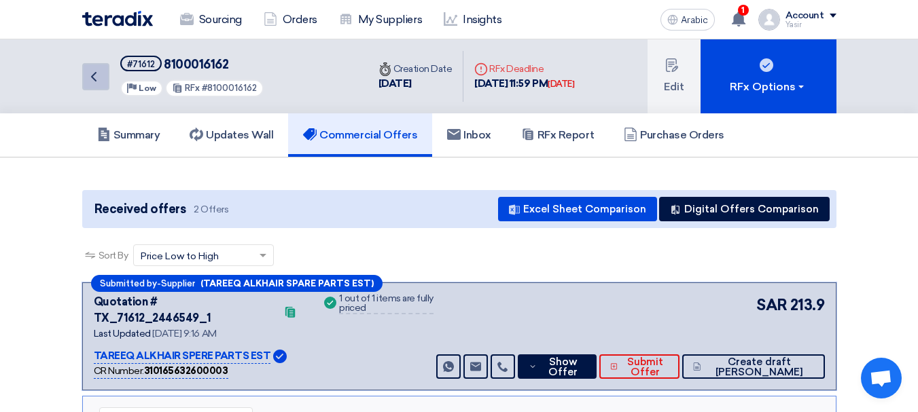
click at [88, 82] on icon "Back" at bounding box center [94, 77] width 16 height 16
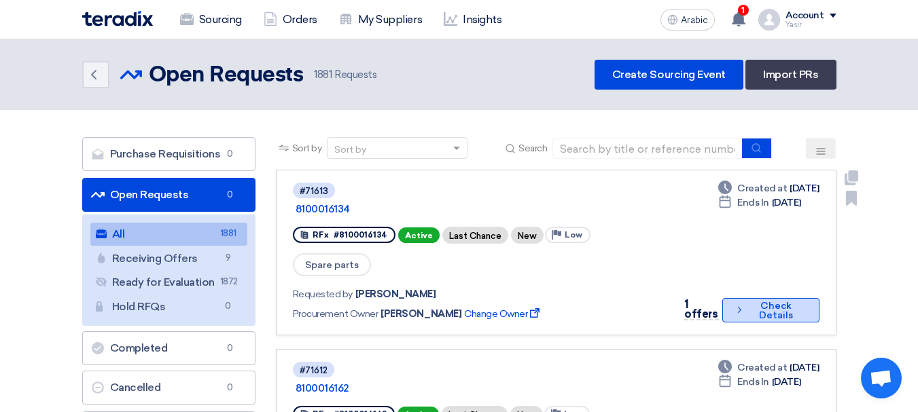
click at [751, 302] on font "Check Details" at bounding box center [775, 311] width 57 height 19
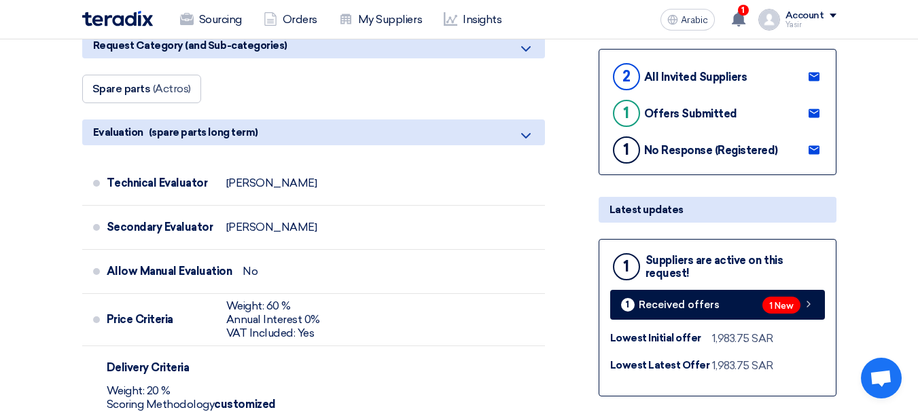
scroll to position [408, 0]
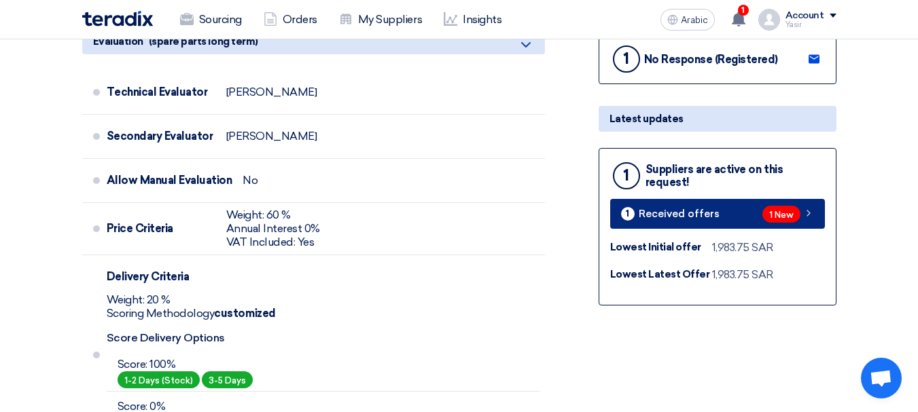
click at [749, 228] on link "1 Received offers 1 New" at bounding box center [717, 214] width 215 height 30
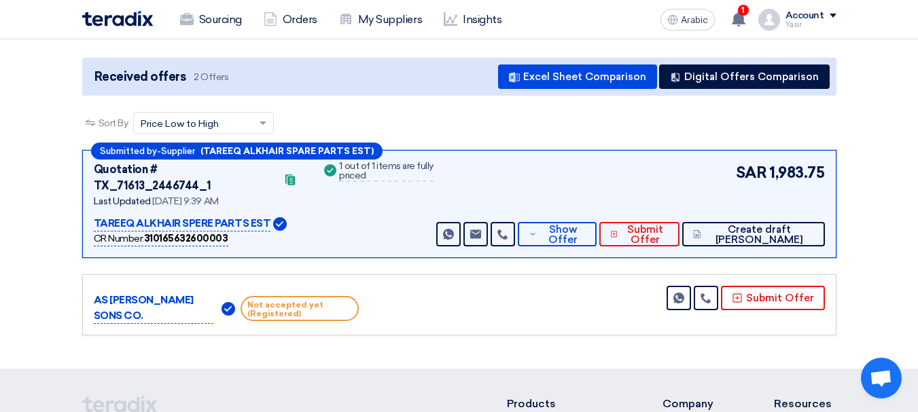
scroll to position [136, 0]
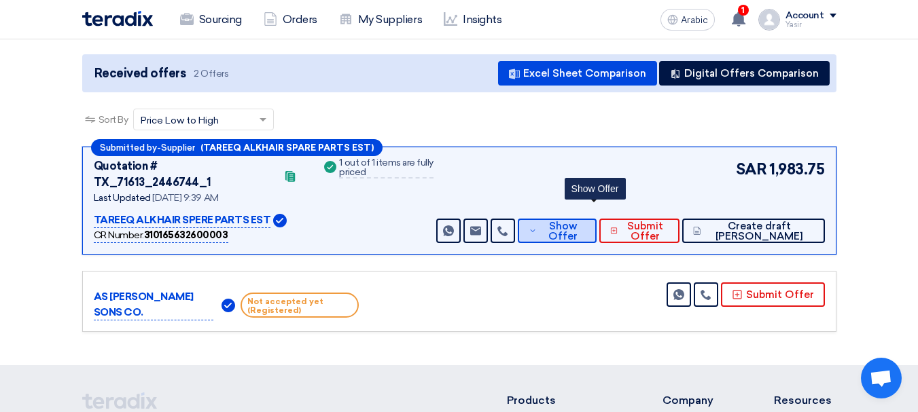
click at [577, 220] on font "Show Offer" at bounding box center [562, 231] width 29 height 22
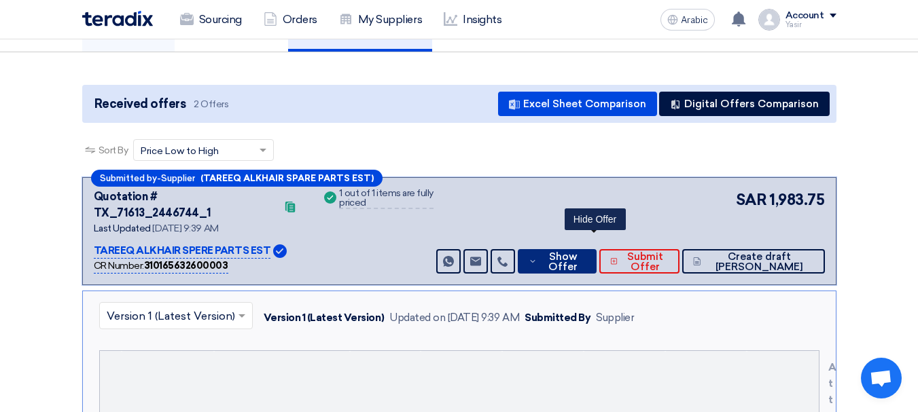
scroll to position [0, 0]
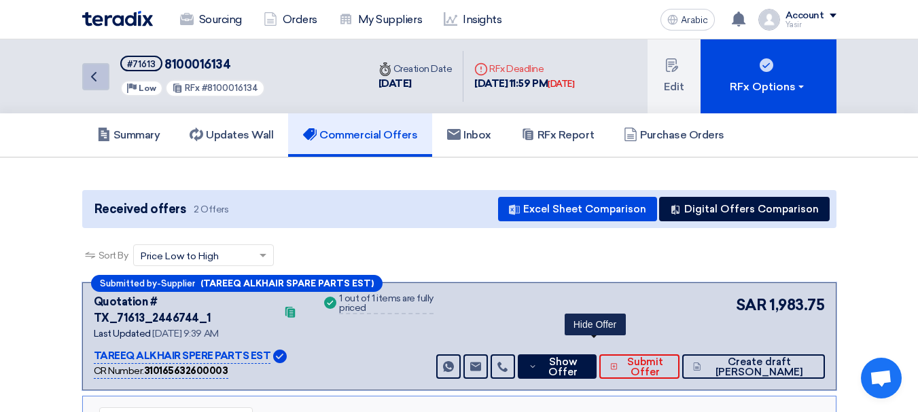
click at [96, 90] on link "Back" at bounding box center [95, 76] width 27 height 27
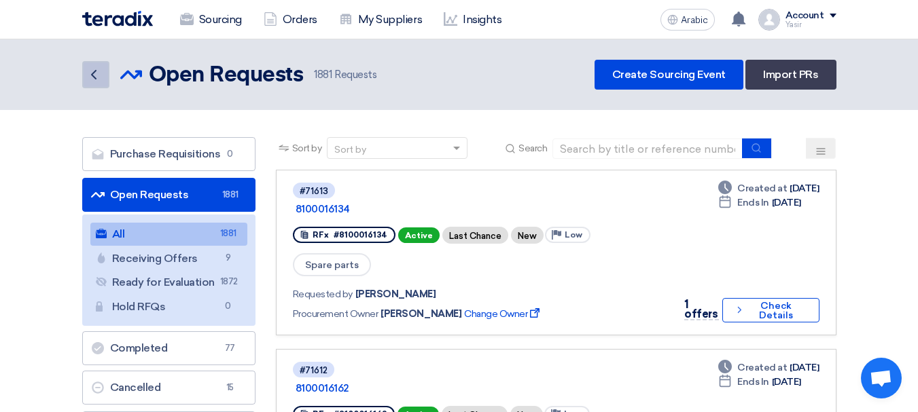
click at [84, 71] on link "Back" at bounding box center [95, 74] width 27 height 27
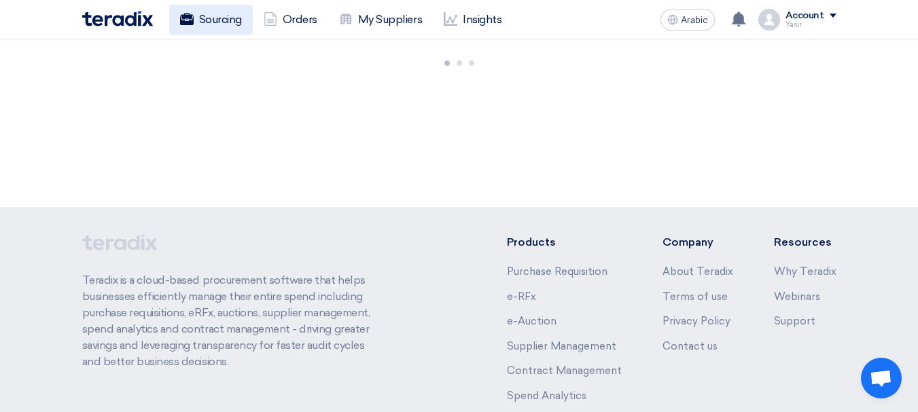
click at [202, 22] on font "Sourcing" at bounding box center [220, 19] width 43 height 13
